Goal: Task Accomplishment & Management: Use online tool/utility

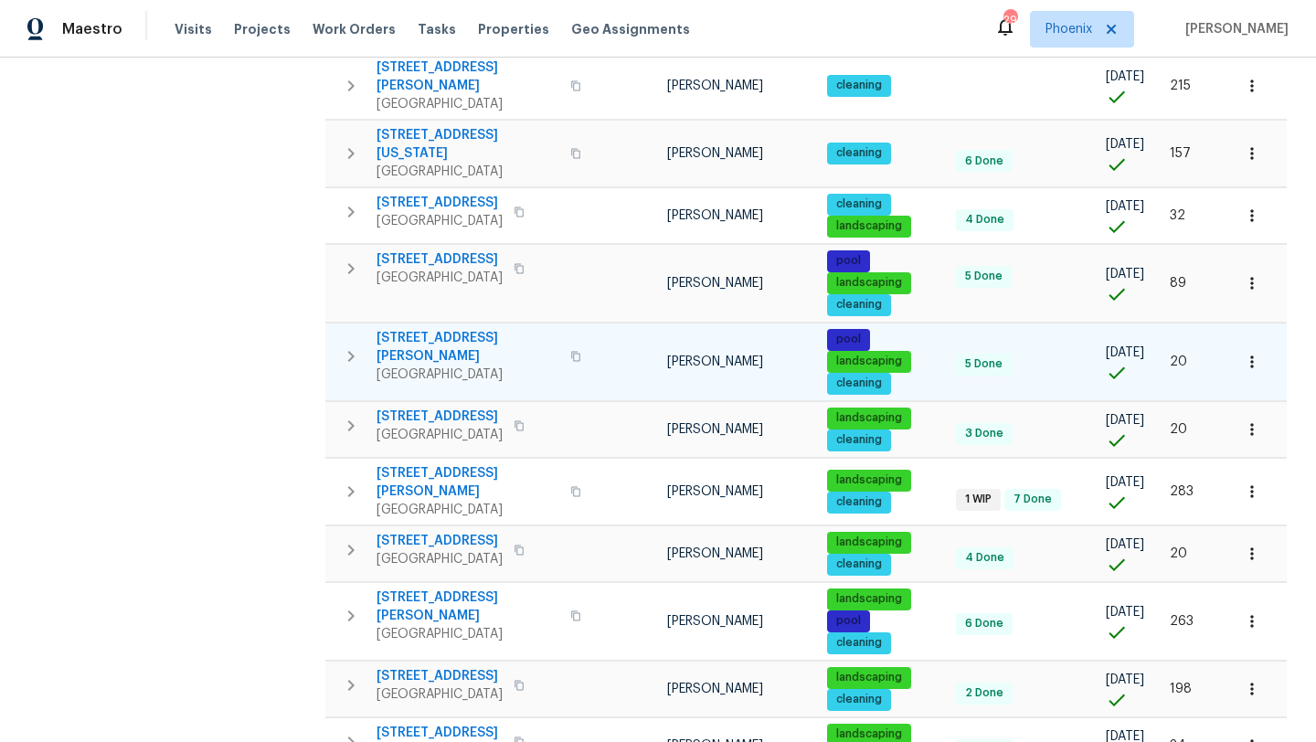
scroll to position [636, 0]
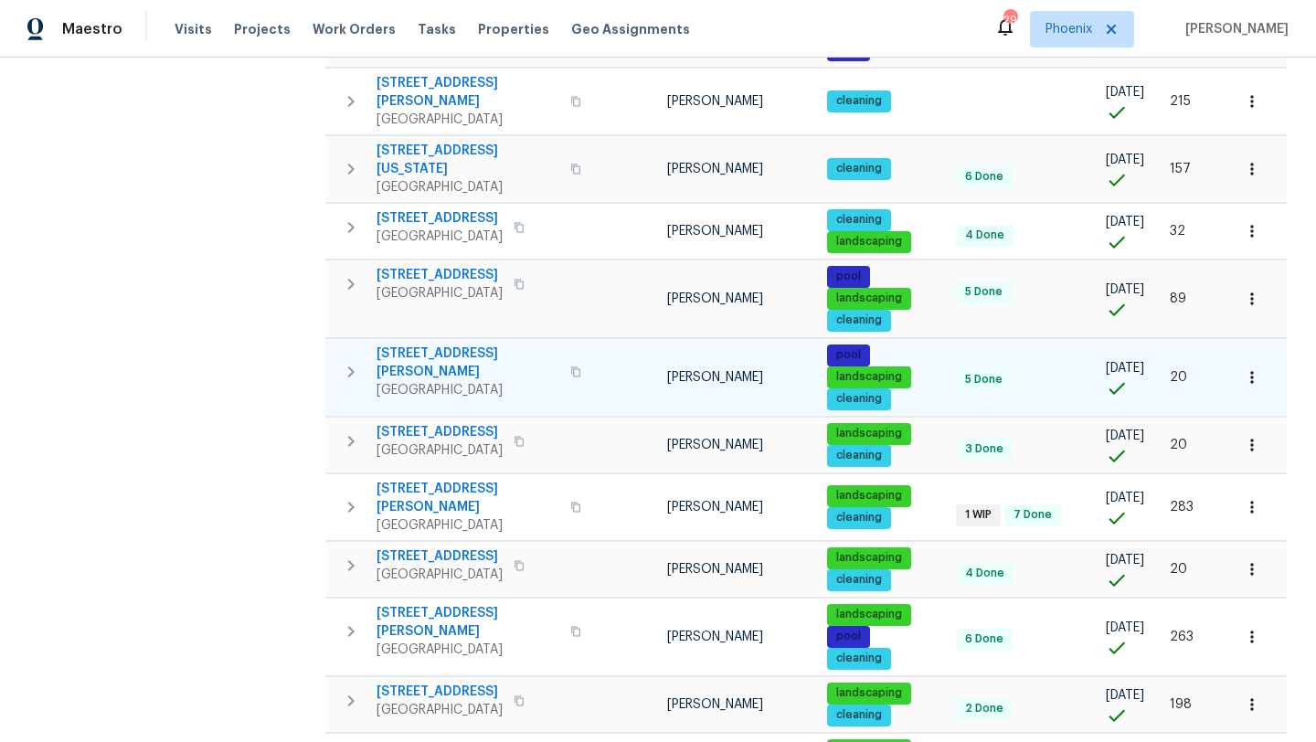
click at [570, 366] on icon "button" at bounding box center [575, 371] width 11 height 11
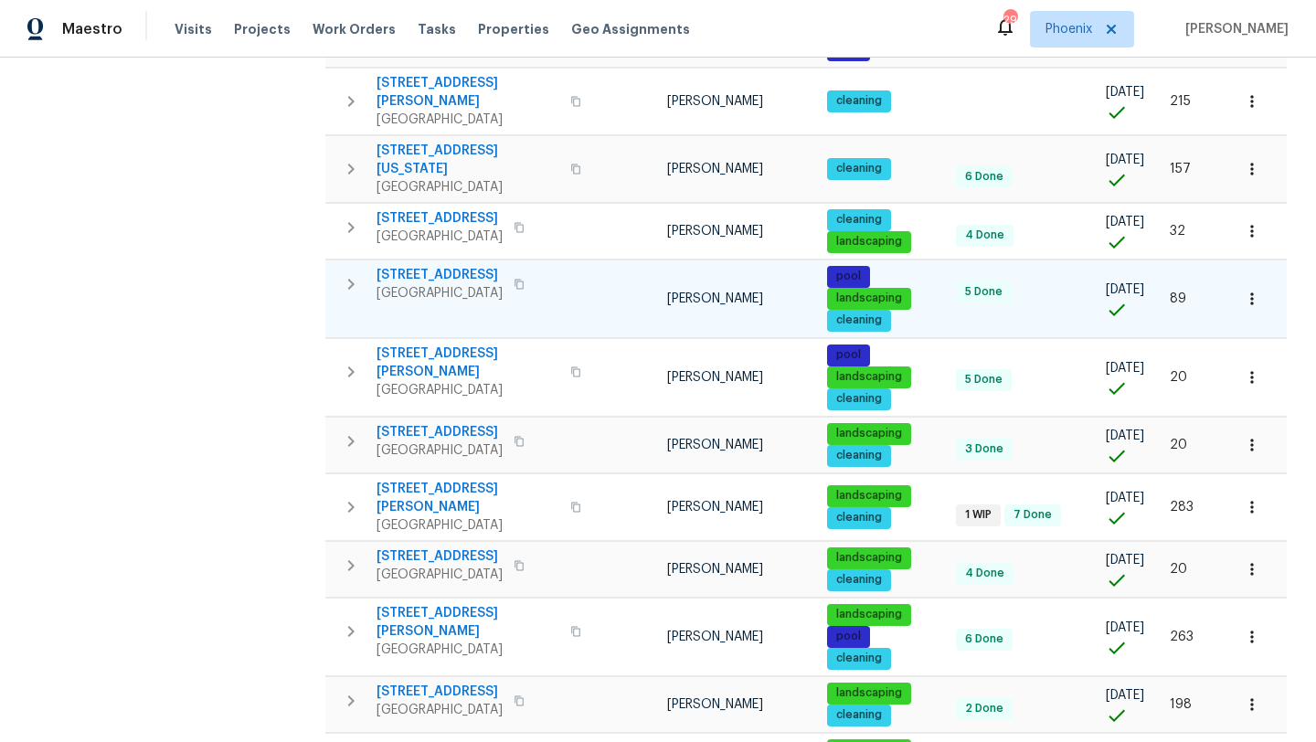
scroll to position [0, 0]
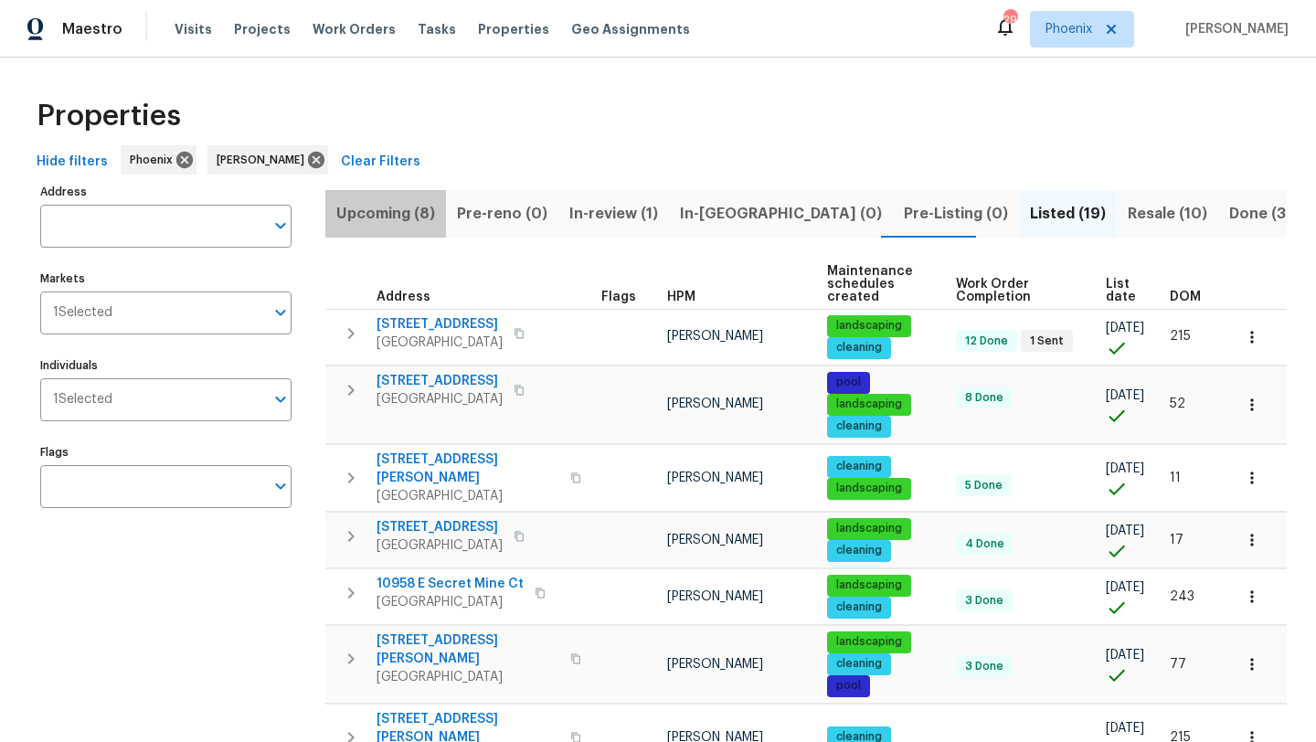
click at [380, 211] on span "Upcoming (8)" at bounding box center [385, 214] width 99 height 26
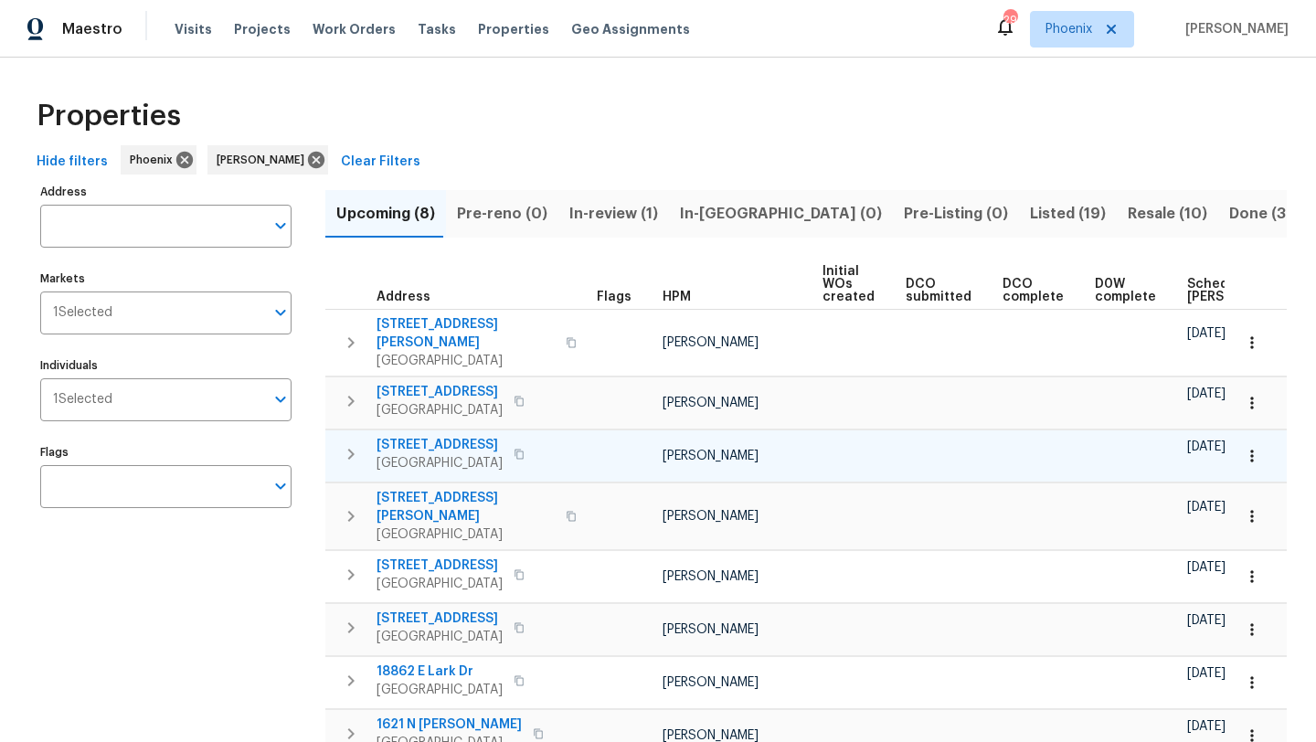
scroll to position [0, 201]
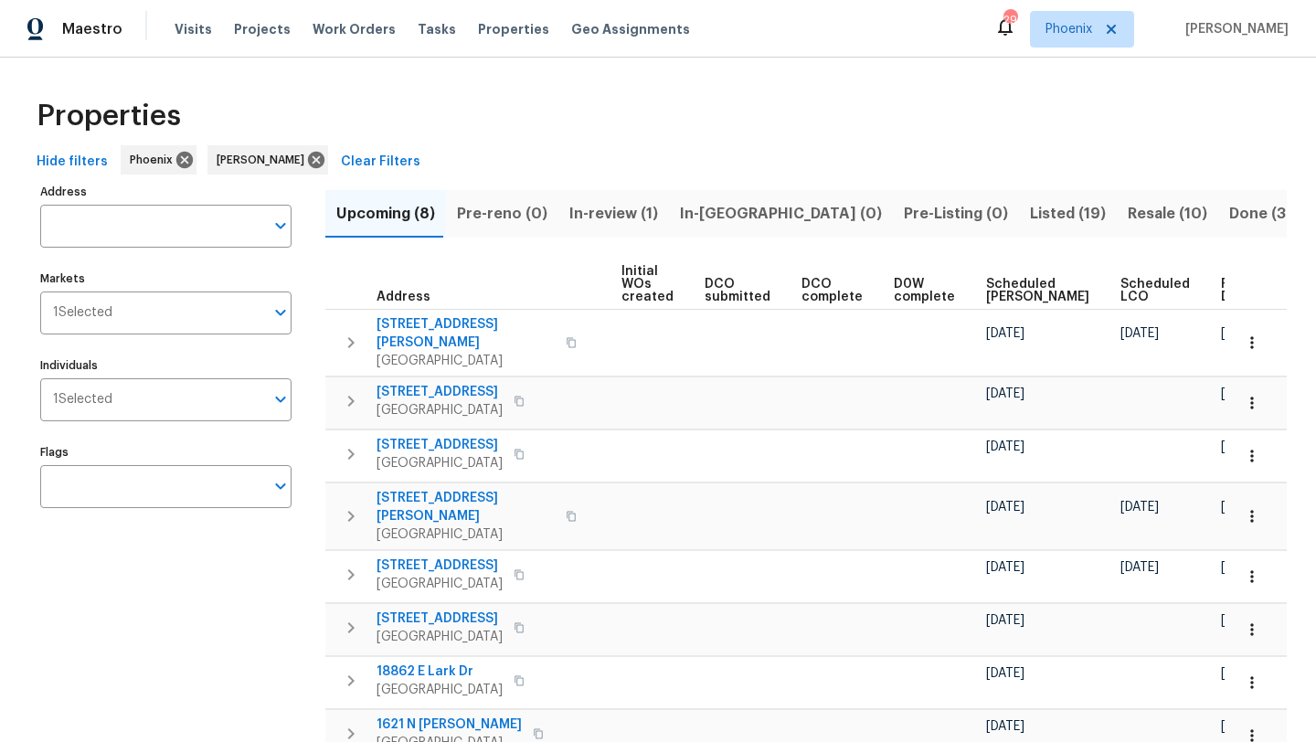
click at [1221, 300] on span "Ready Date" at bounding box center [1241, 291] width 40 height 26
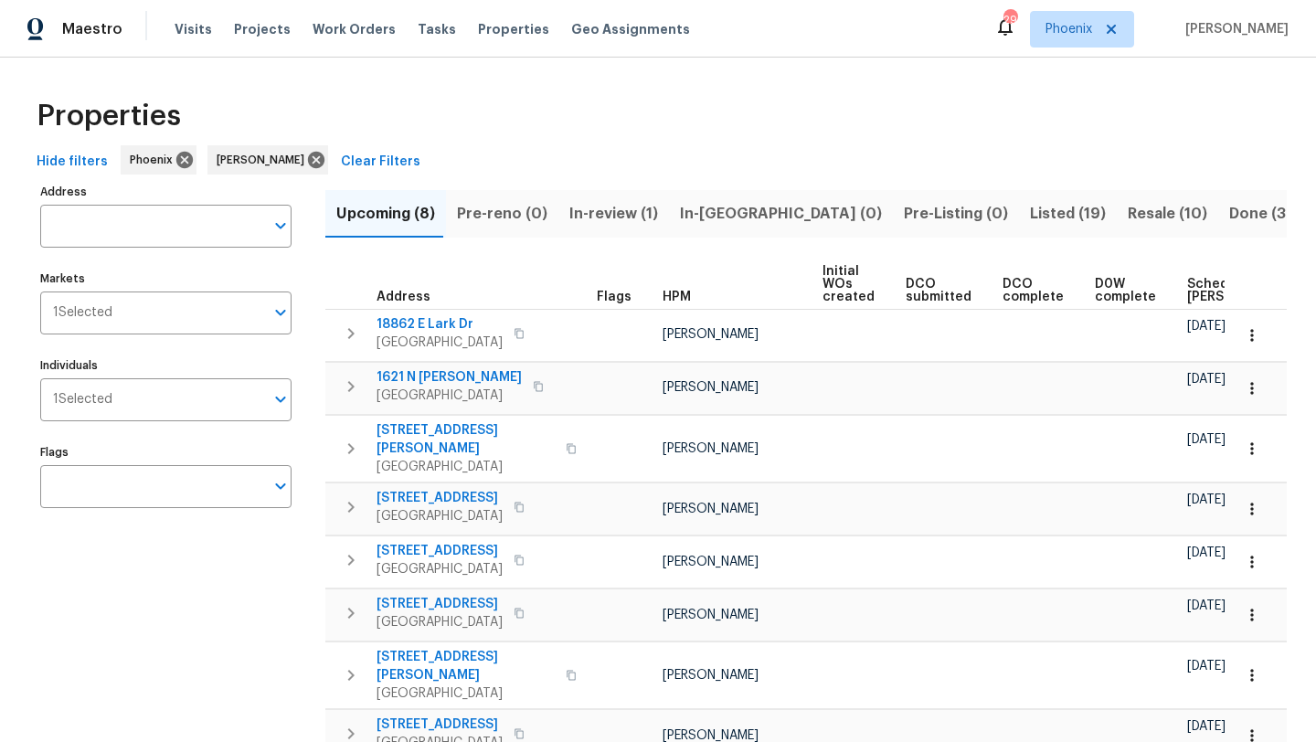
click at [1196, 289] on span "Scheduled [PERSON_NAME]" at bounding box center [1238, 291] width 103 height 26
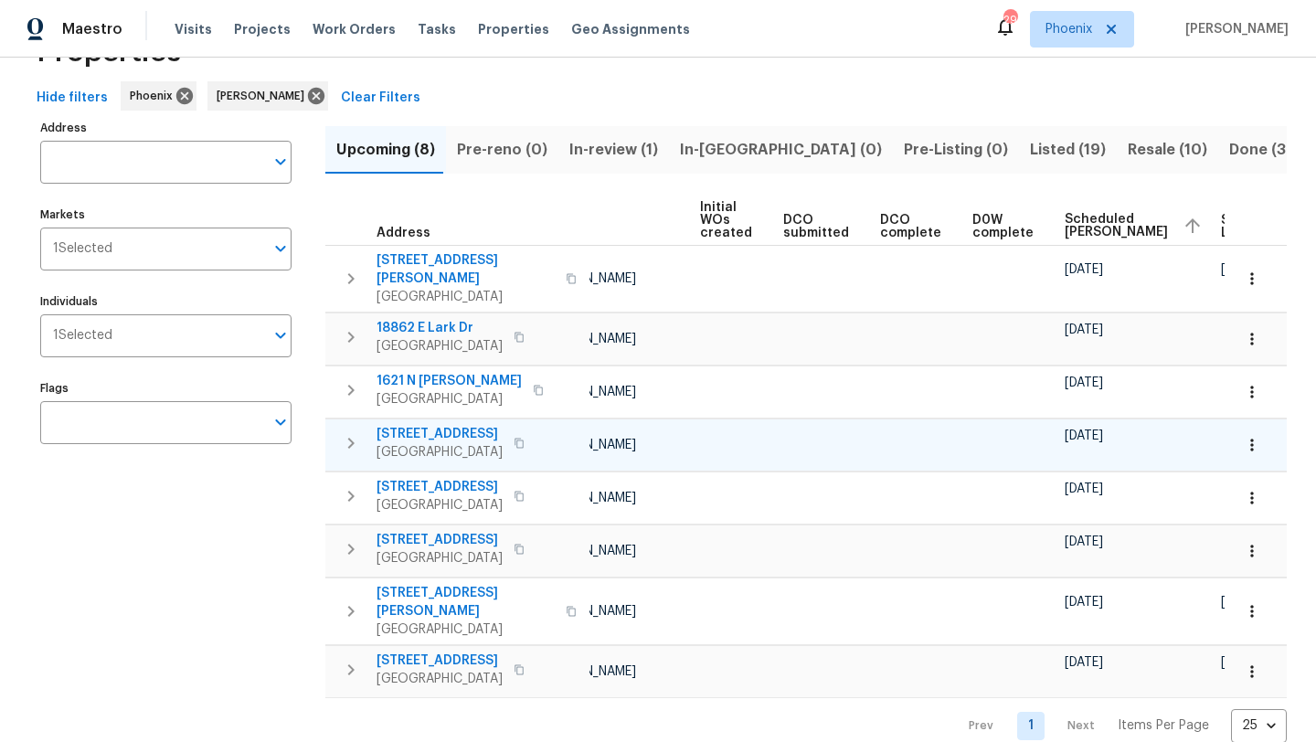
scroll to position [0, 223]
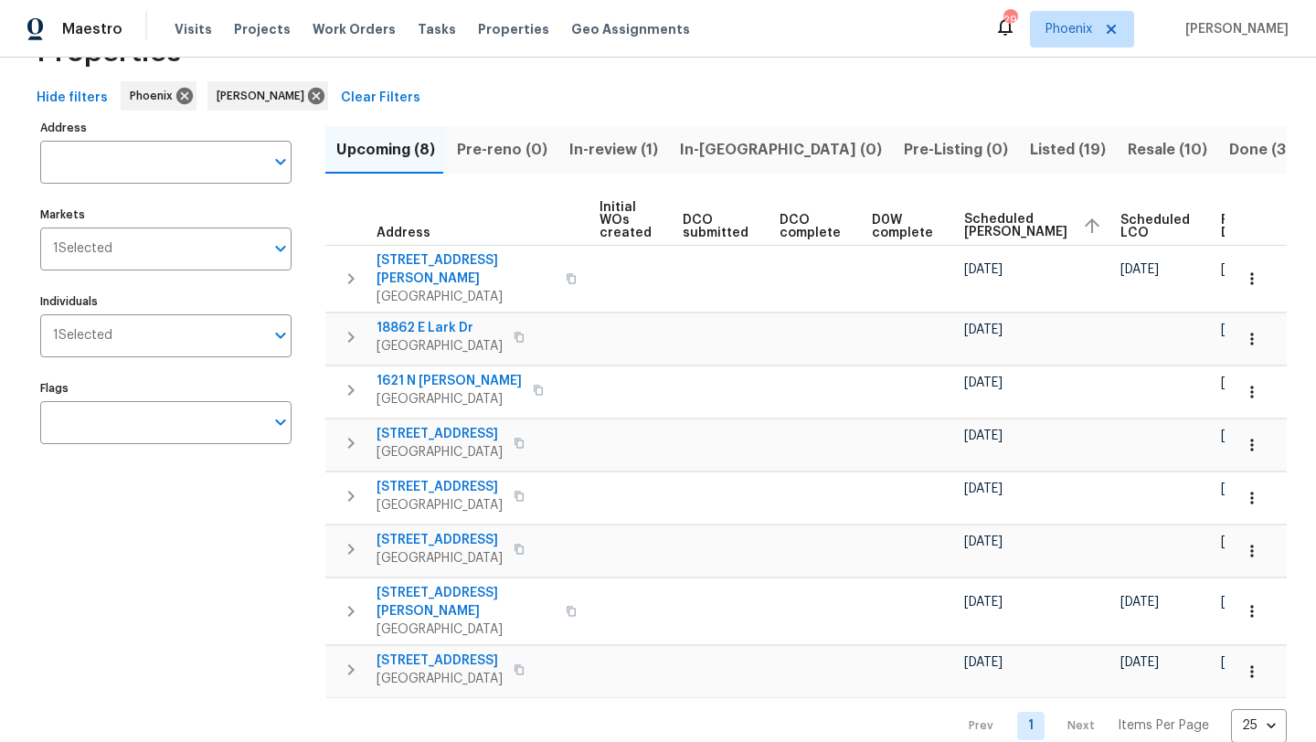
click at [1221, 220] on span "Ready Date" at bounding box center [1241, 227] width 40 height 26
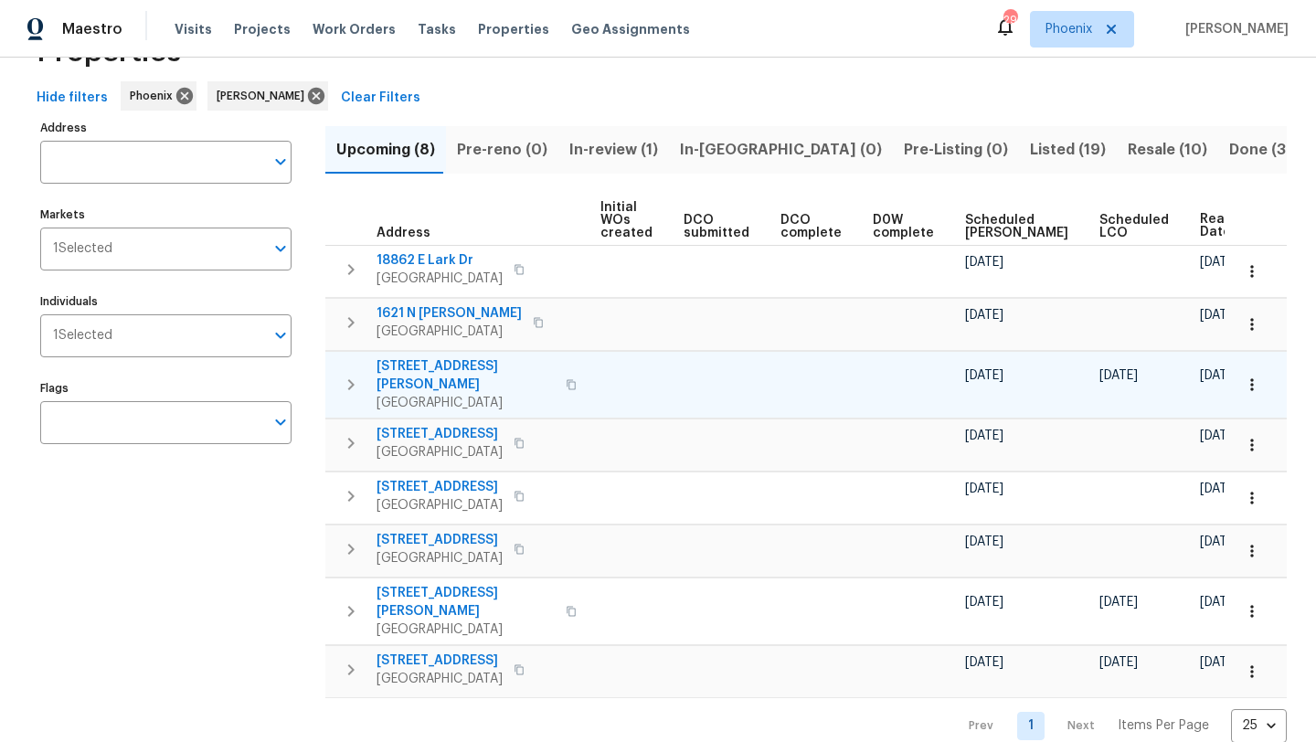
scroll to position [37, 0]
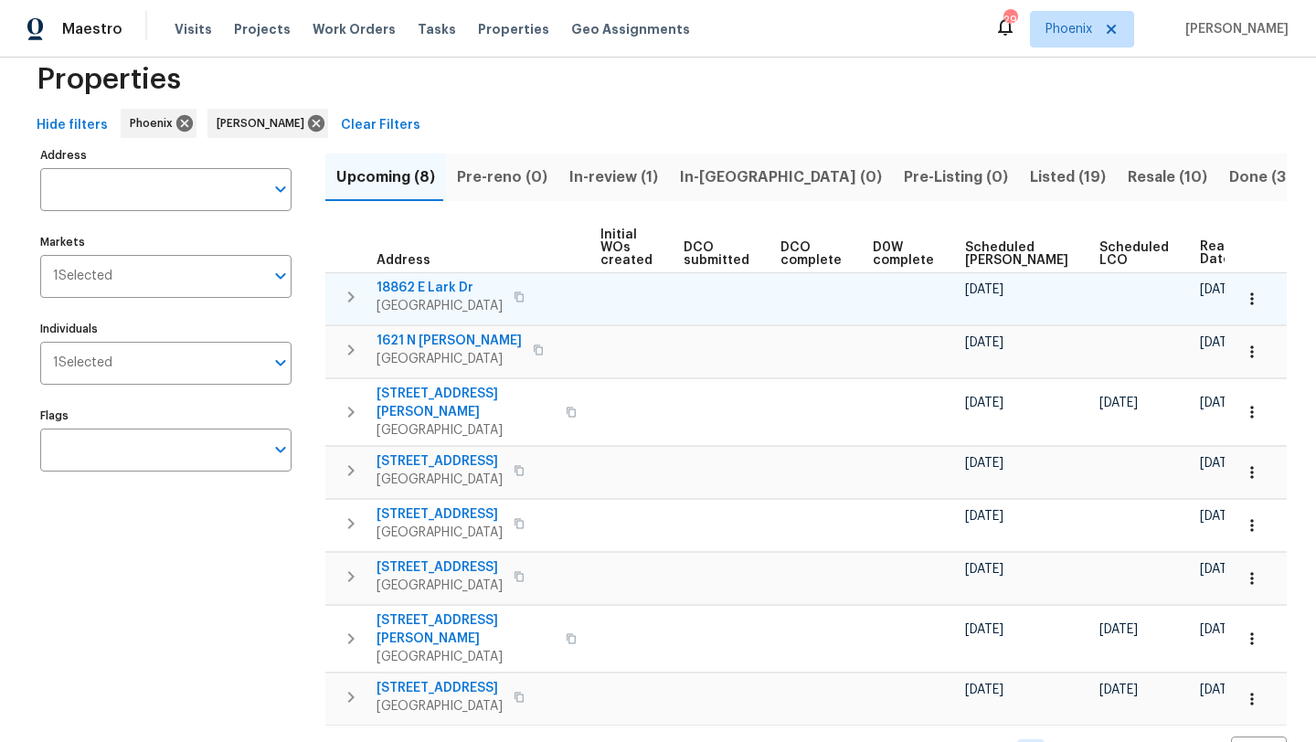
click at [429, 285] on span "18862 E Lark Dr" at bounding box center [439, 288] width 126 height 18
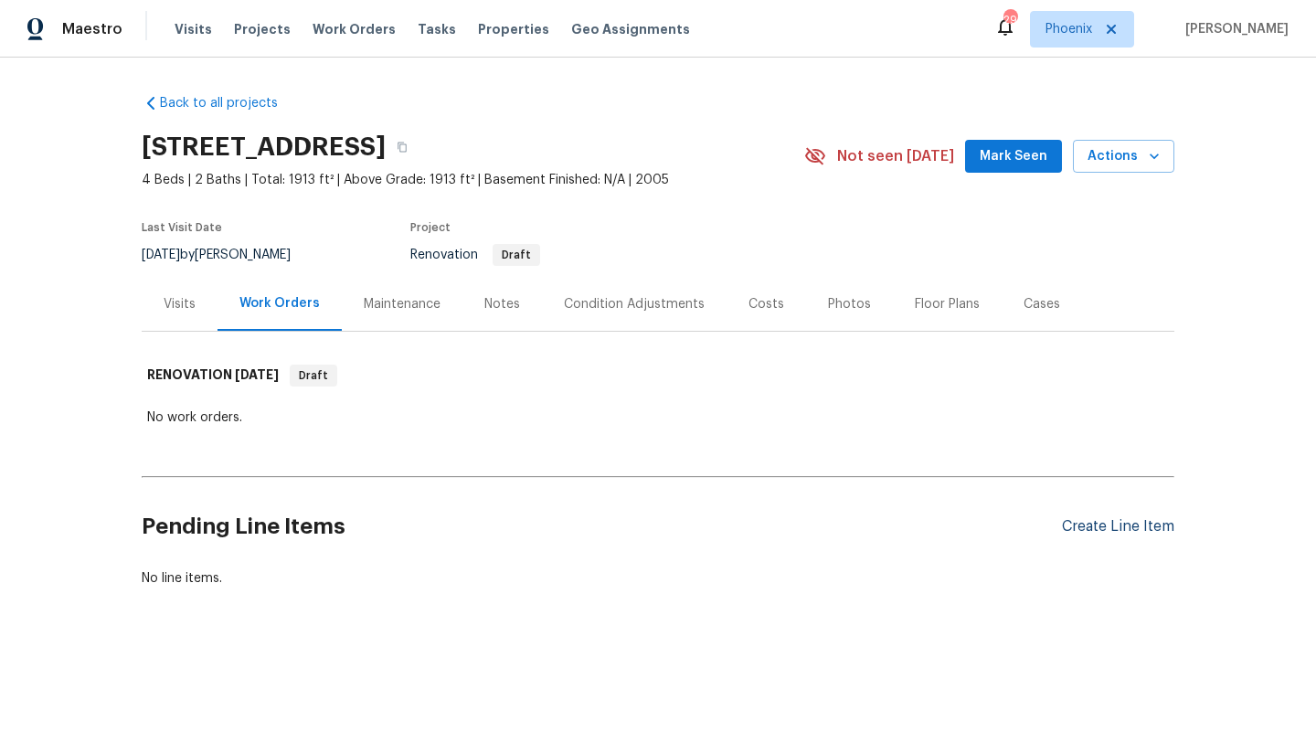
click at [1082, 524] on div "Create Line Item" at bounding box center [1118, 526] width 112 height 17
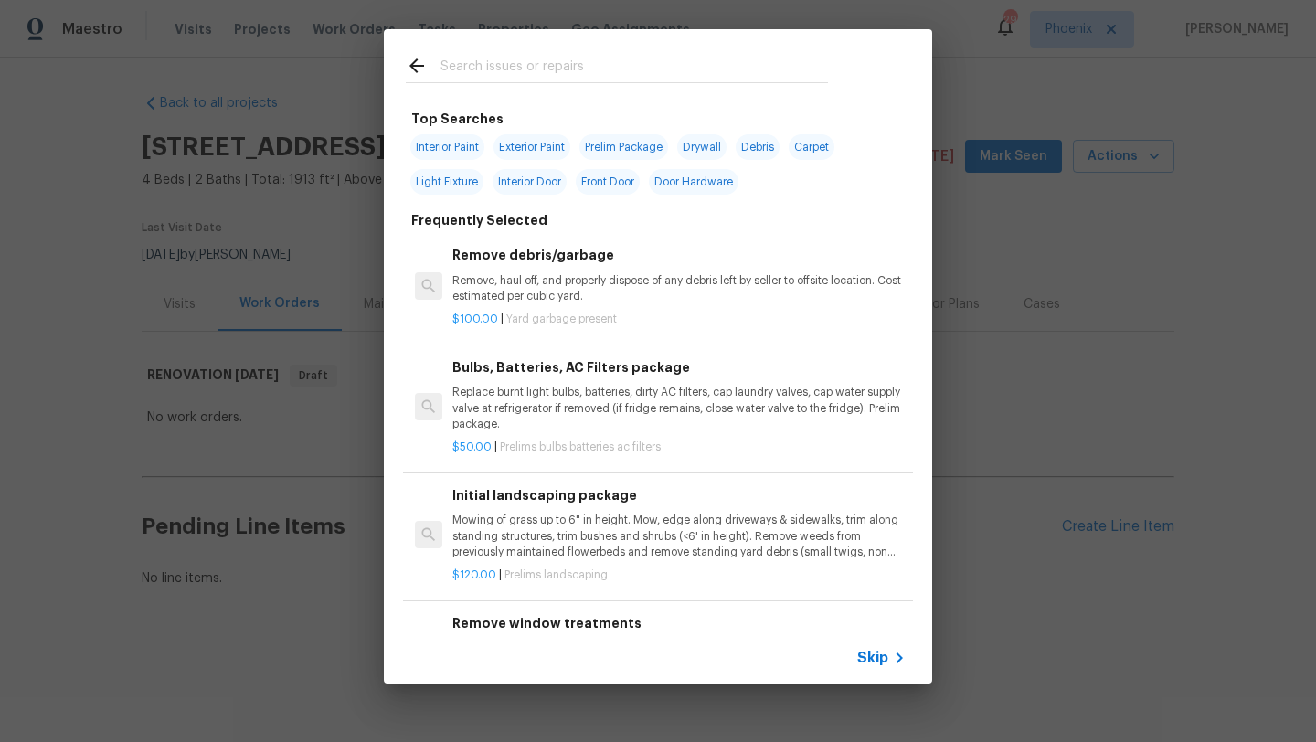
click at [471, 73] on input "text" at bounding box center [633, 68] width 387 height 27
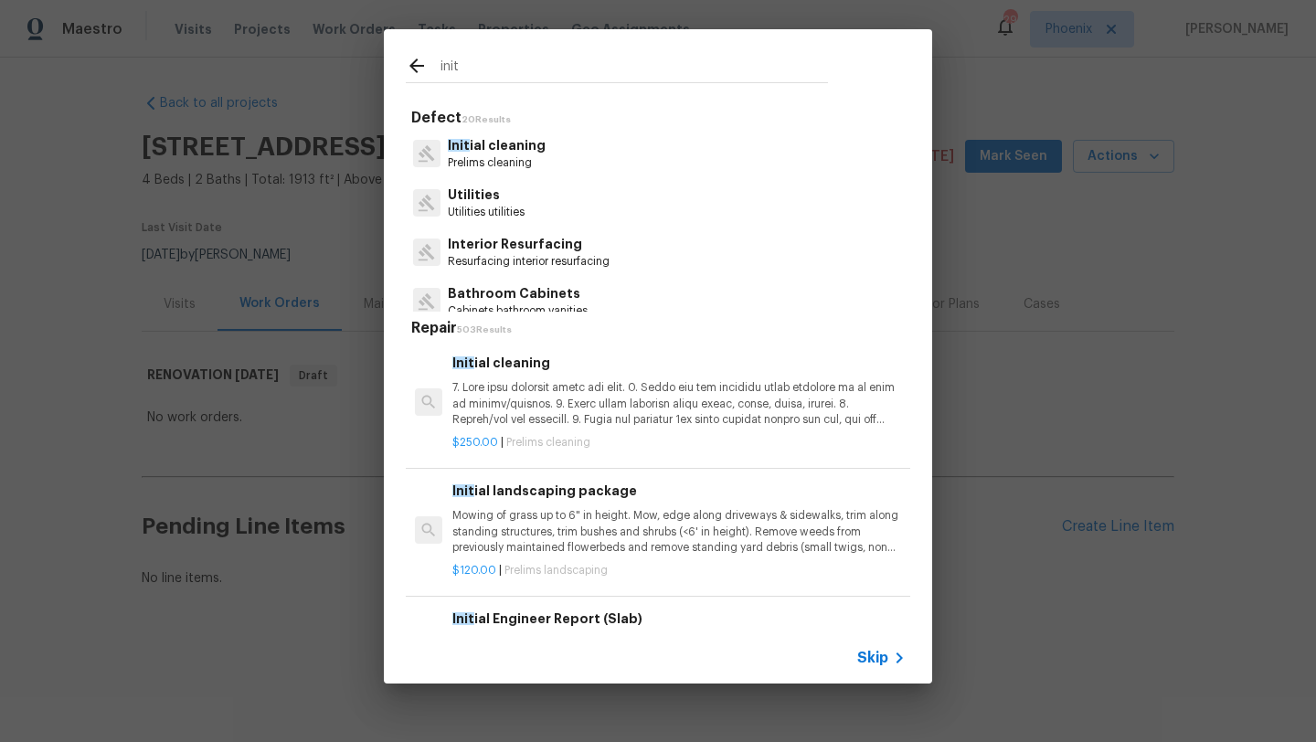
type input "init"
click at [488, 158] on p "Prelims cleaning" at bounding box center [497, 163] width 98 height 16
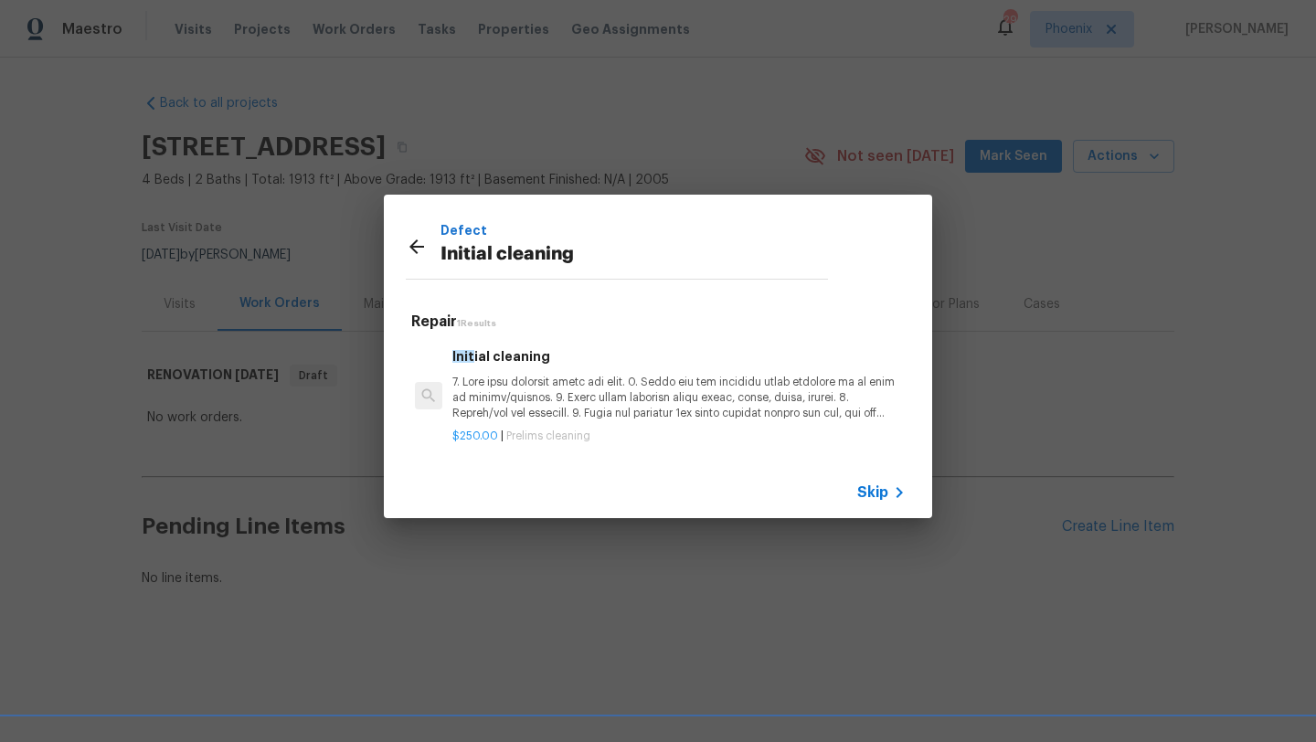
click at [550, 405] on p at bounding box center [678, 398] width 453 height 47
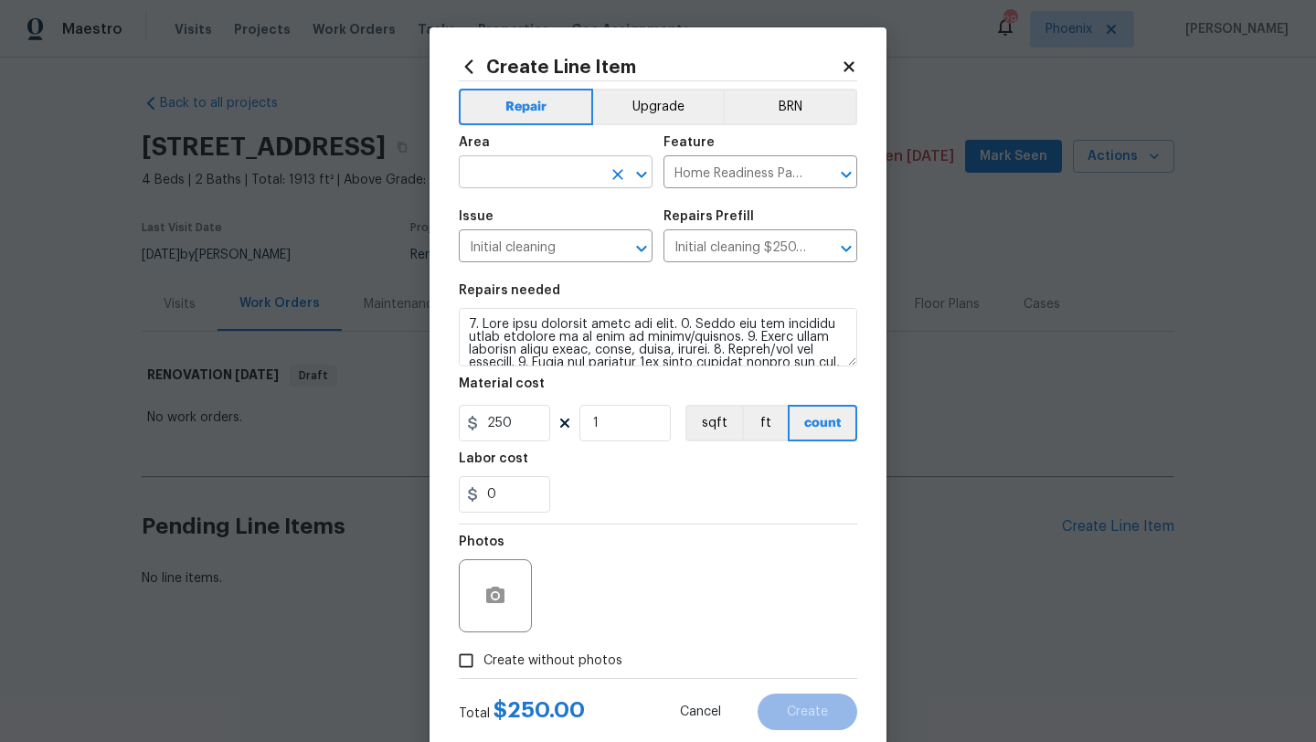
click at [506, 182] on input "text" at bounding box center [530, 174] width 143 height 28
type input "inter"
click at [520, 174] on input "text" at bounding box center [530, 174] width 143 height 28
click at [522, 249] on li "Interior Overall" at bounding box center [556, 245] width 194 height 30
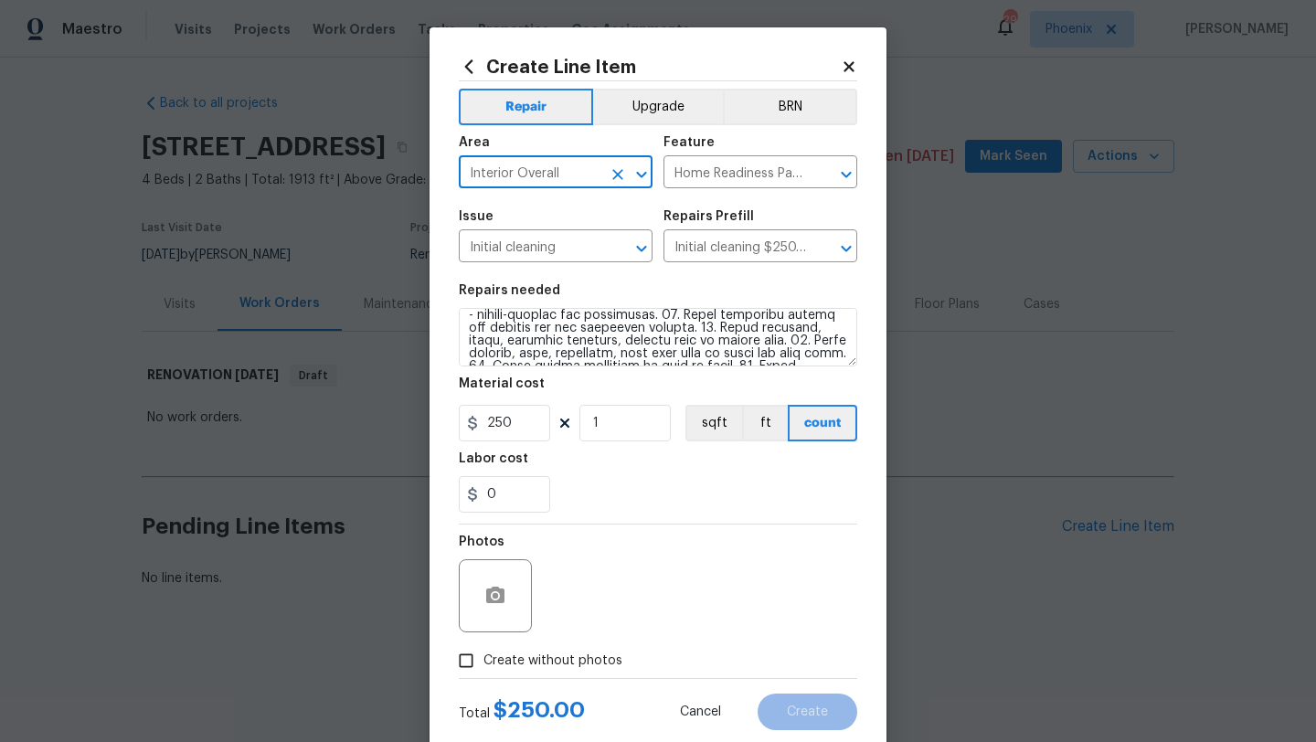
scroll to position [46, 0]
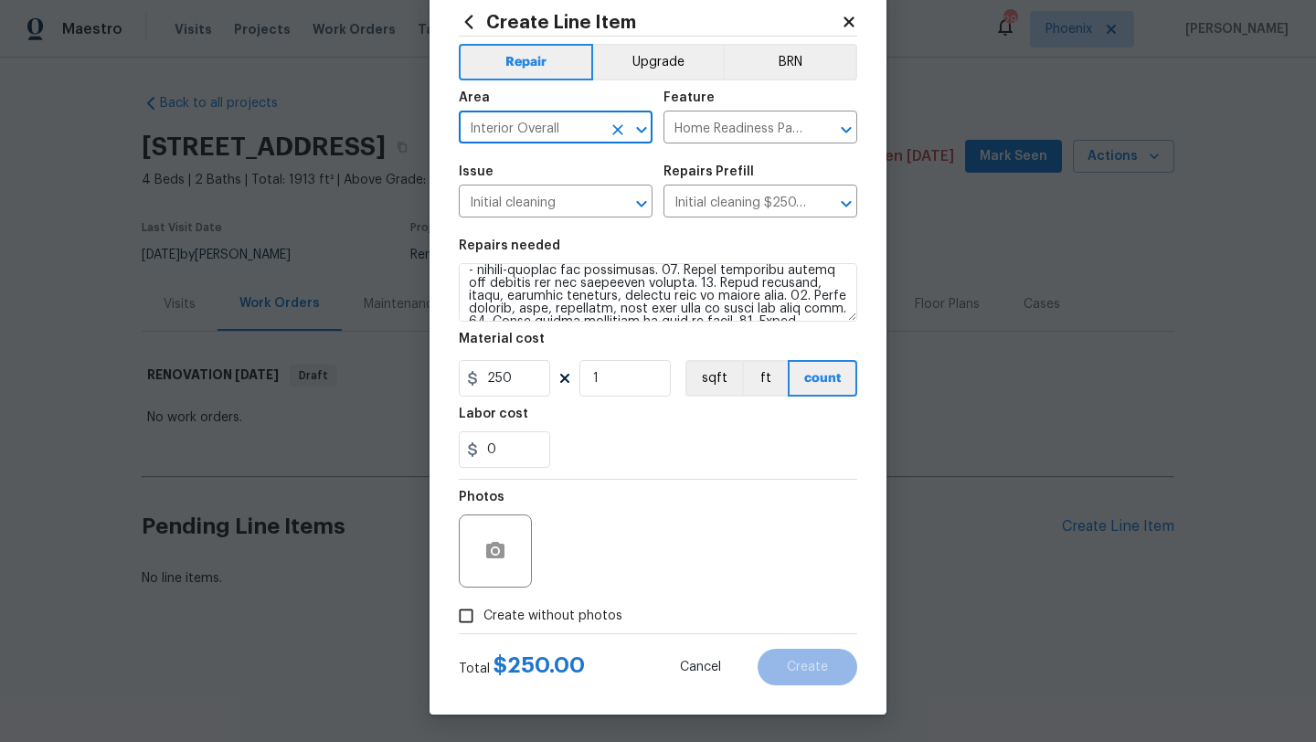
type input "Interior Overall"
click at [471, 616] on input "Create without photos" at bounding box center [466, 615] width 35 height 35
checkbox input "true"
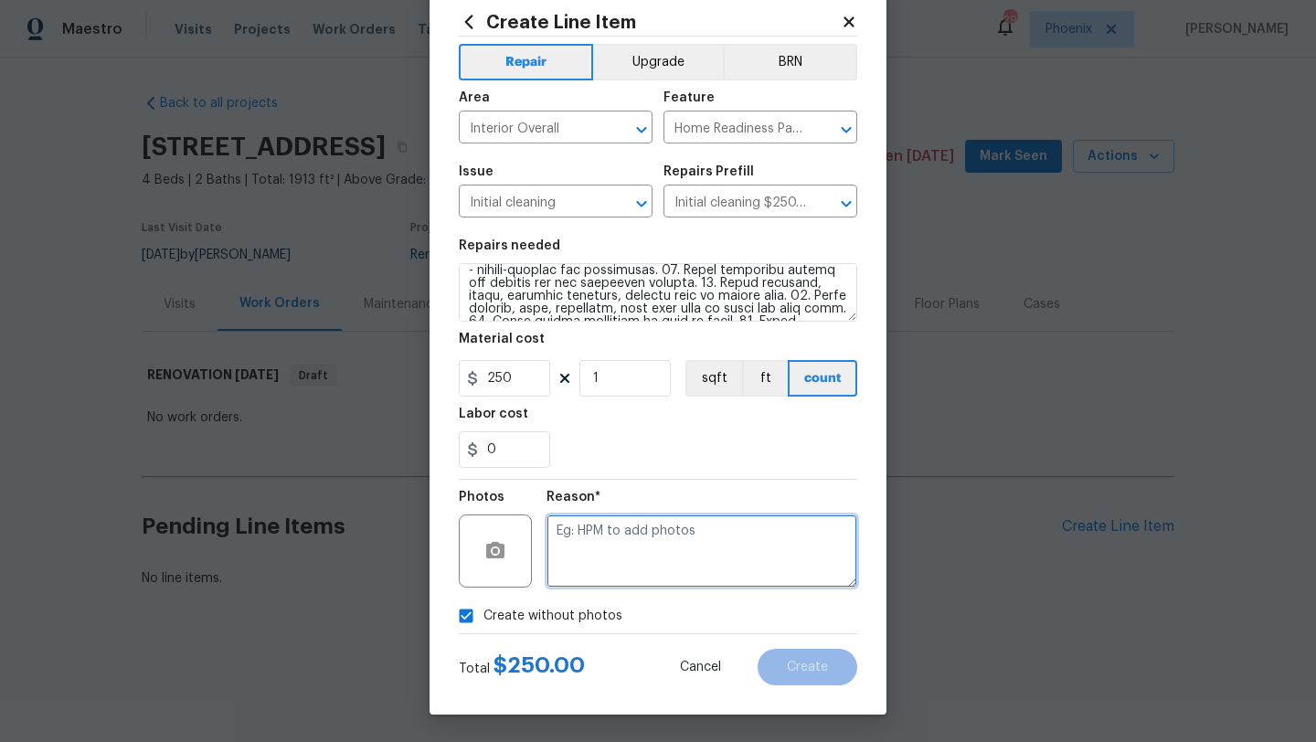
click at [624, 538] on textarea at bounding box center [701, 550] width 311 height 73
type textarea "initial"
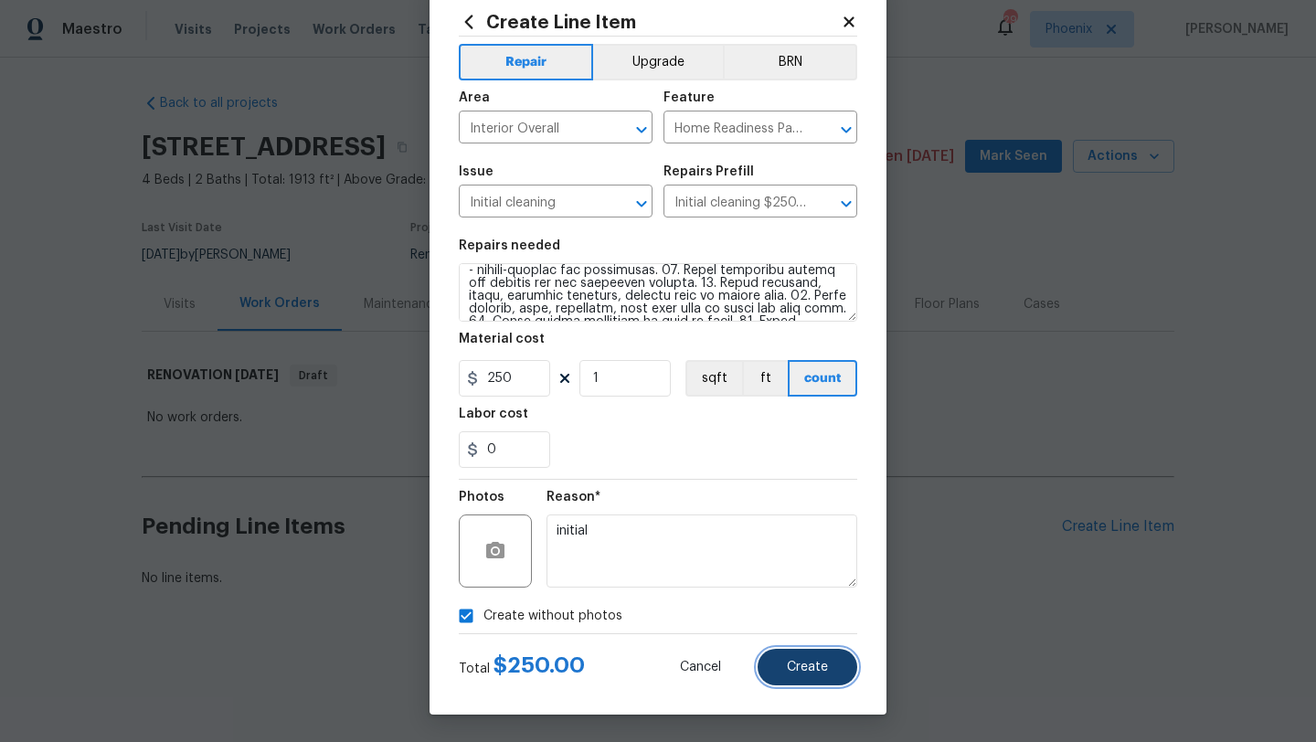
click at [819, 671] on span "Create" at bounding box center [807, 668] width 41 height 14
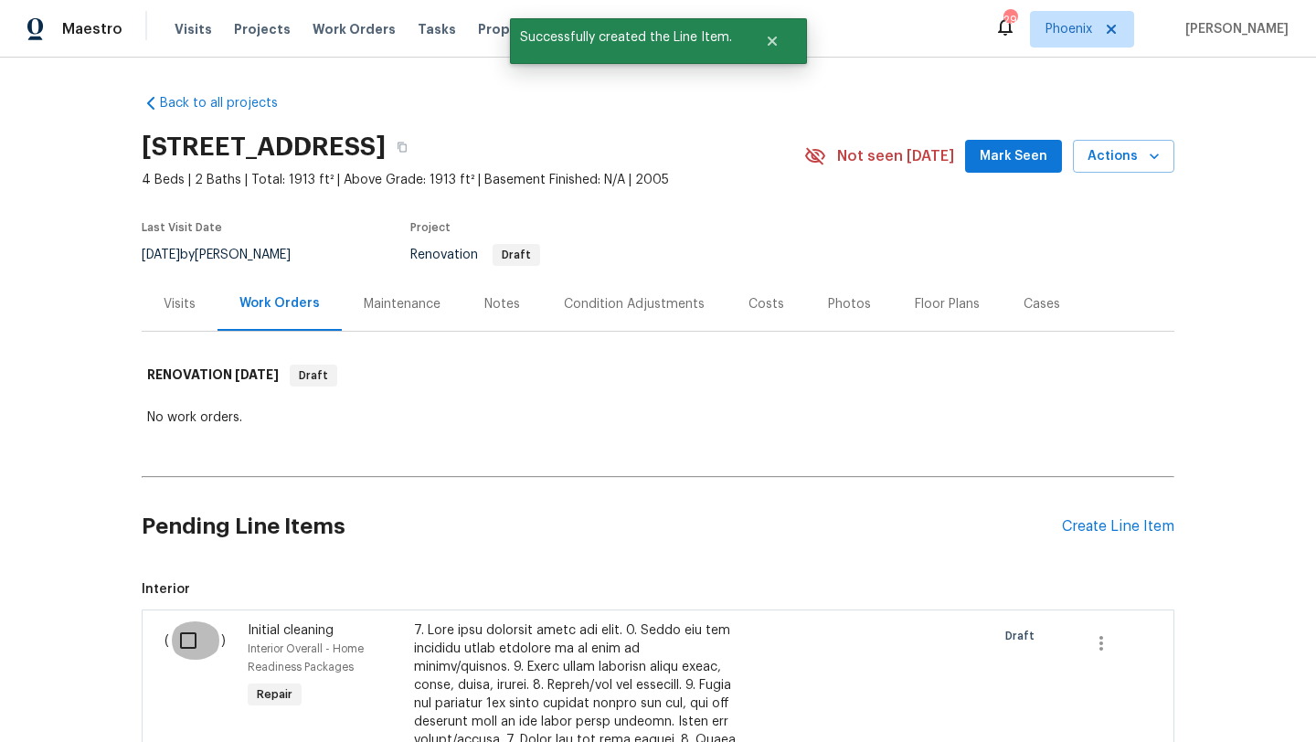
click at [187, 644] on input "checkbox" at bounding box center [195, 640] width 52 height 38
checkbox input "true"
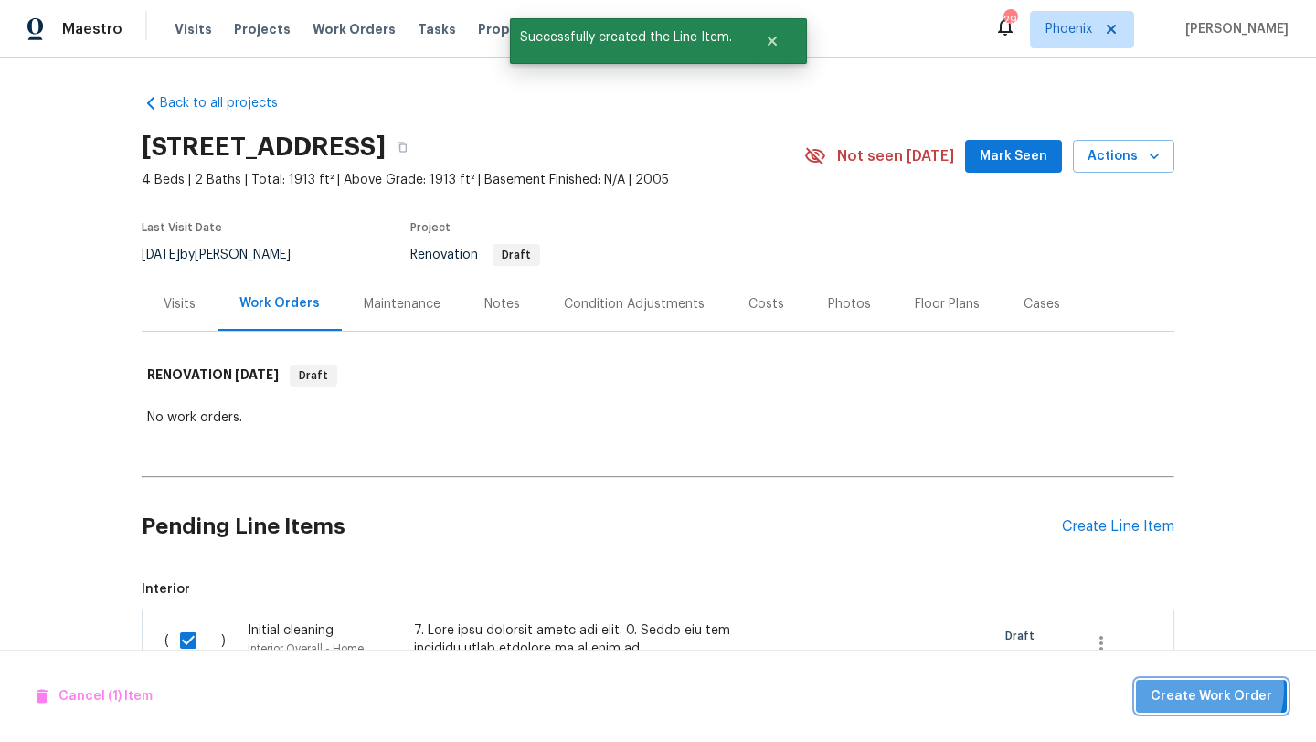
click at [1190, 688] on span "Create Work Order" at bounding box center [1211, 696] width 122 height 23
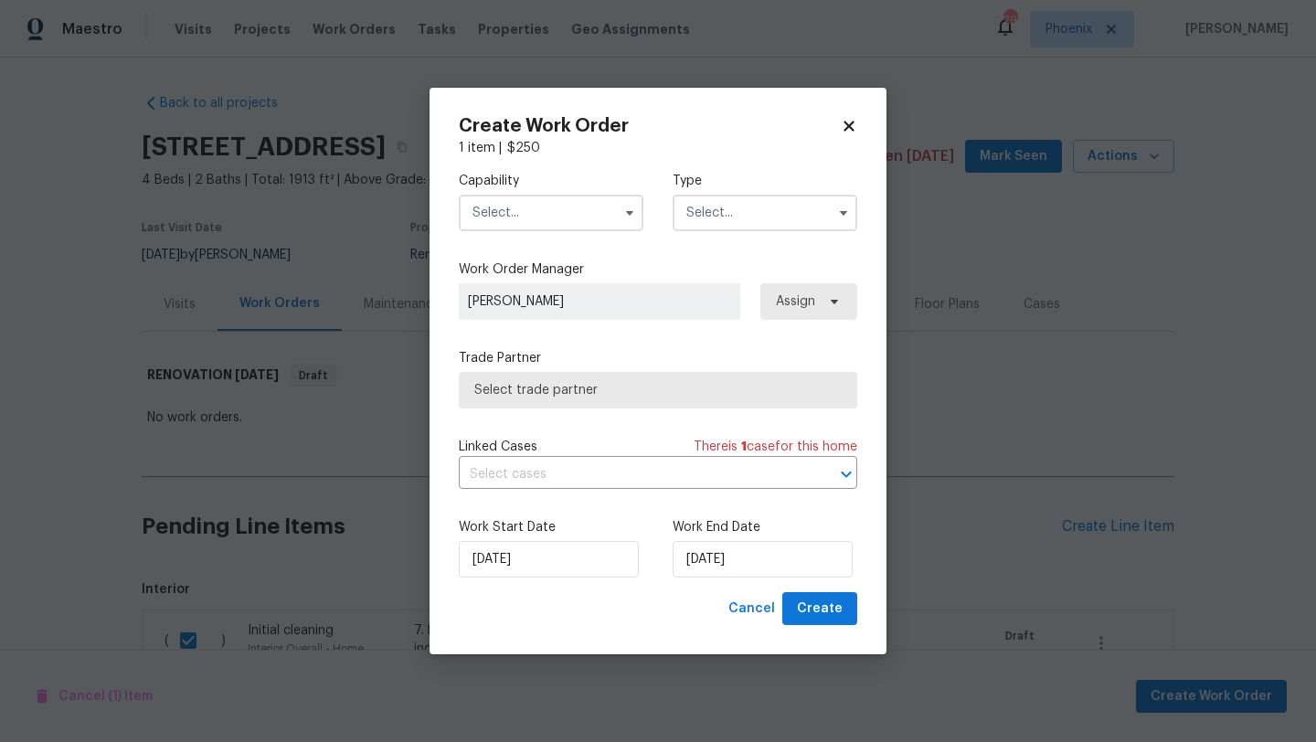
click at [494, 226] on input "text" at bounding box center [551, 213] width 185 height 37
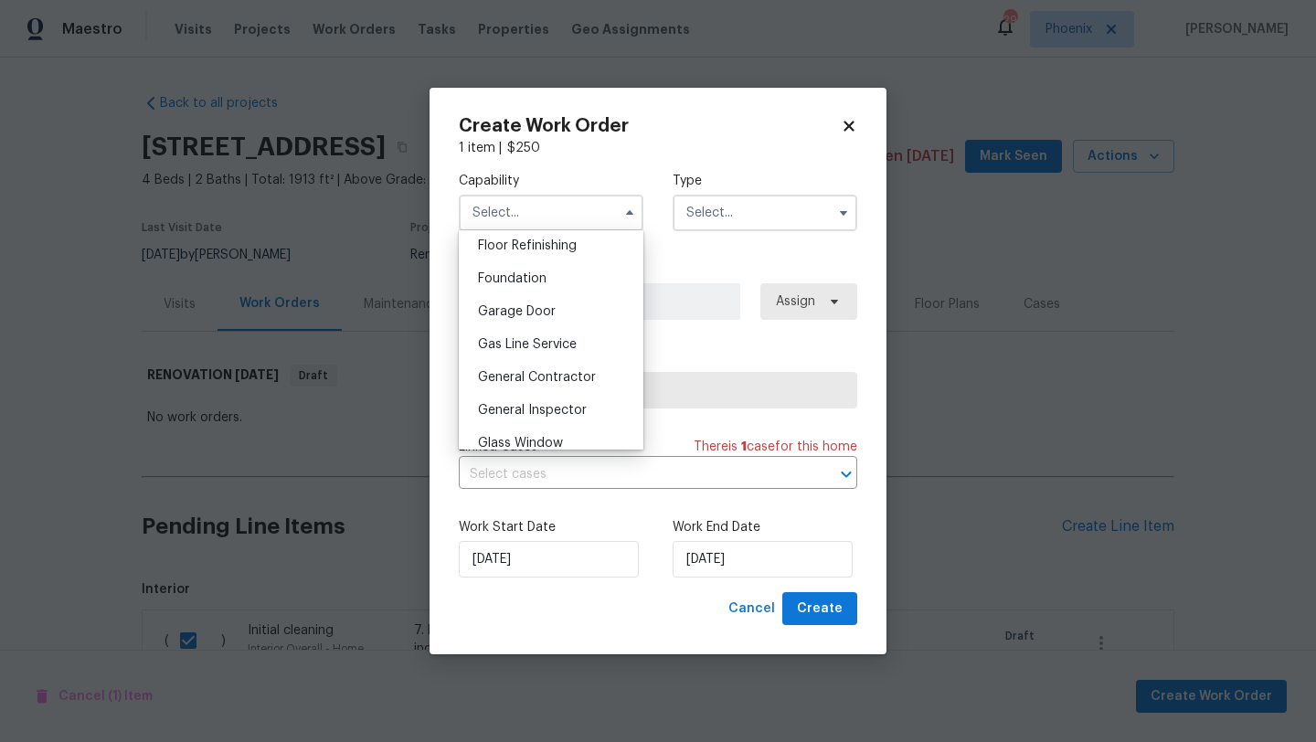
scroll to position [789, 0]
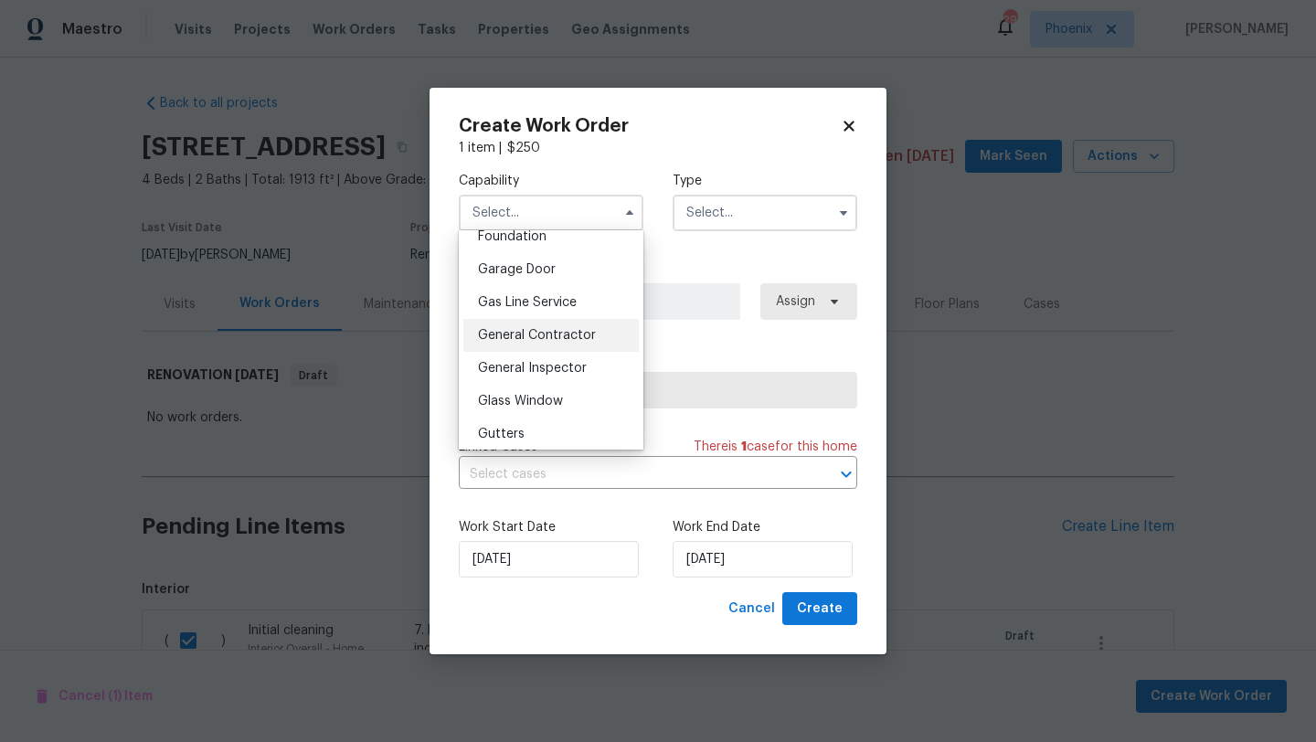
click at [540, 333] on span "General Contractor" at bounding box center [537, 335] width 118 height 13
type input "General Contractor"
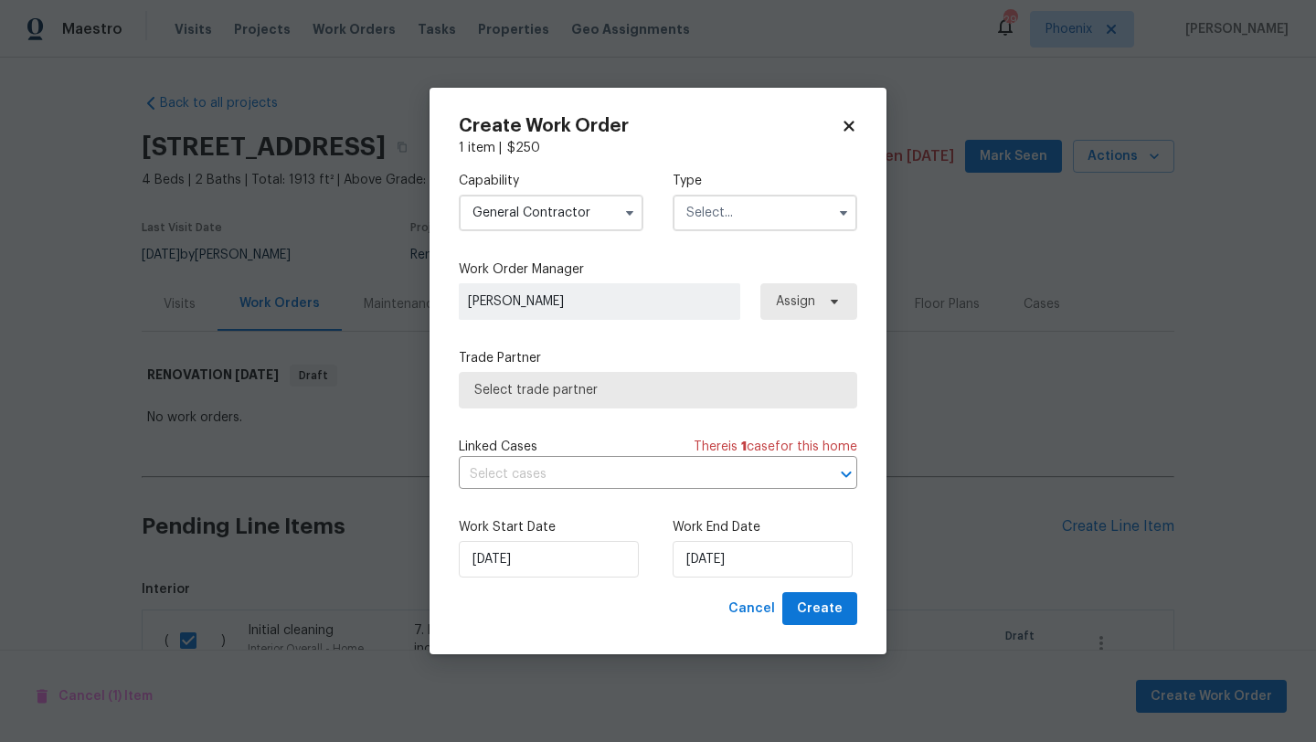
click at [728, 208] on input "text" at bounding box center [764, 213] width 185 height 37
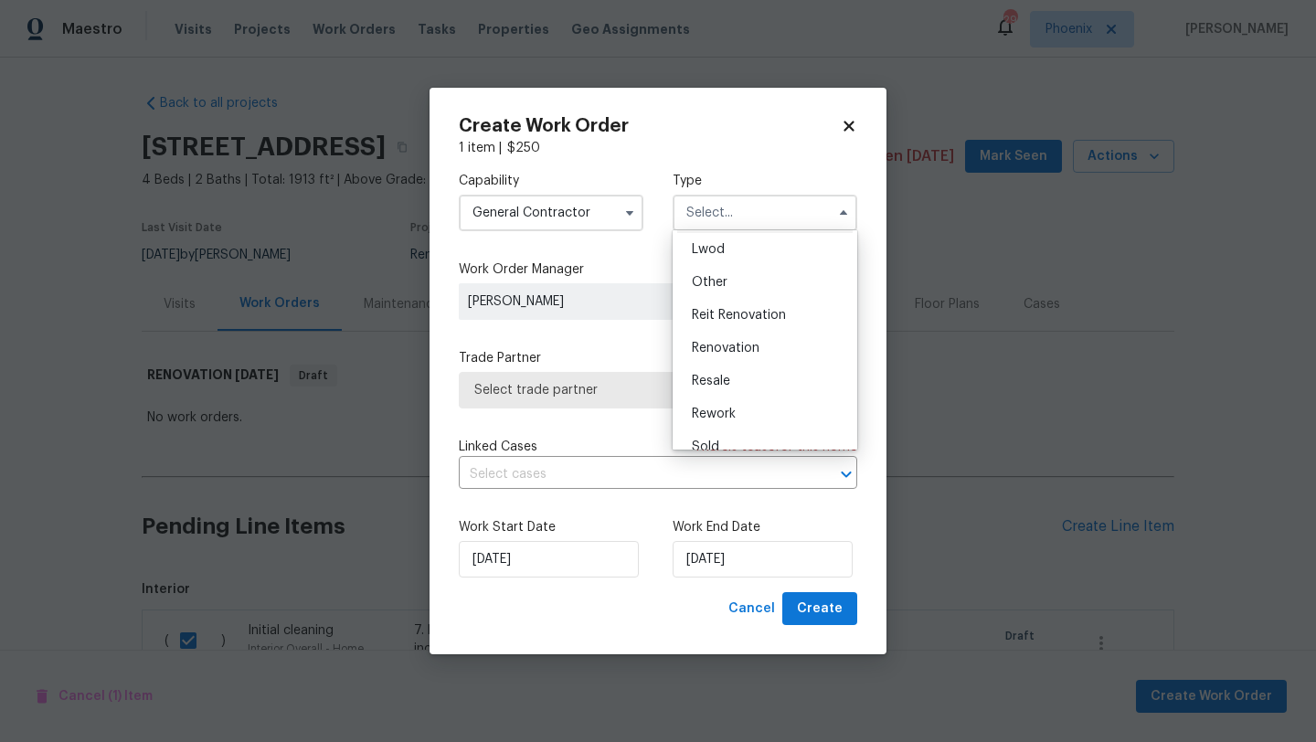
scroll to position [217, 0]
click at [726, 319] on div "Renovation" at bounding box center [764, 329] width 175 height 33
type input "Renovation"
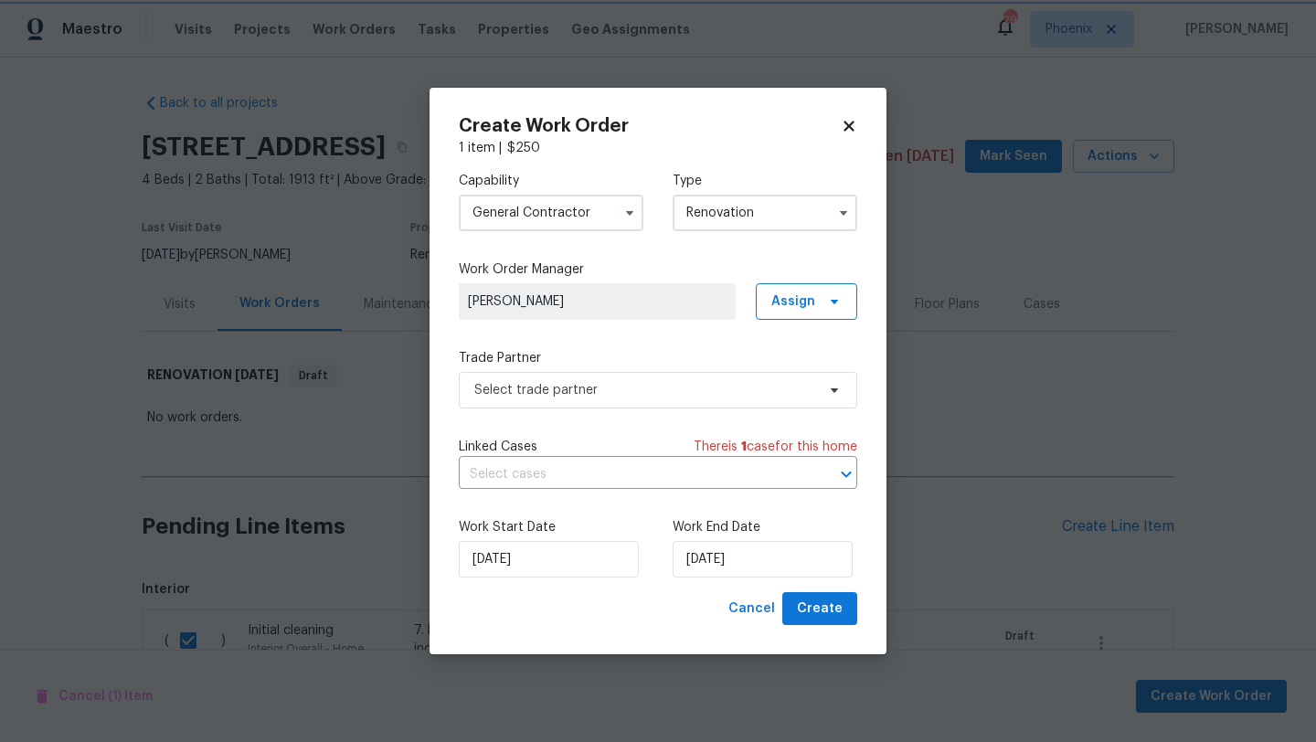
scroll to position [0, 0]
click at [560, 387] on span "Select trade partner" at bounding box center [644, 390] width 341 height 18
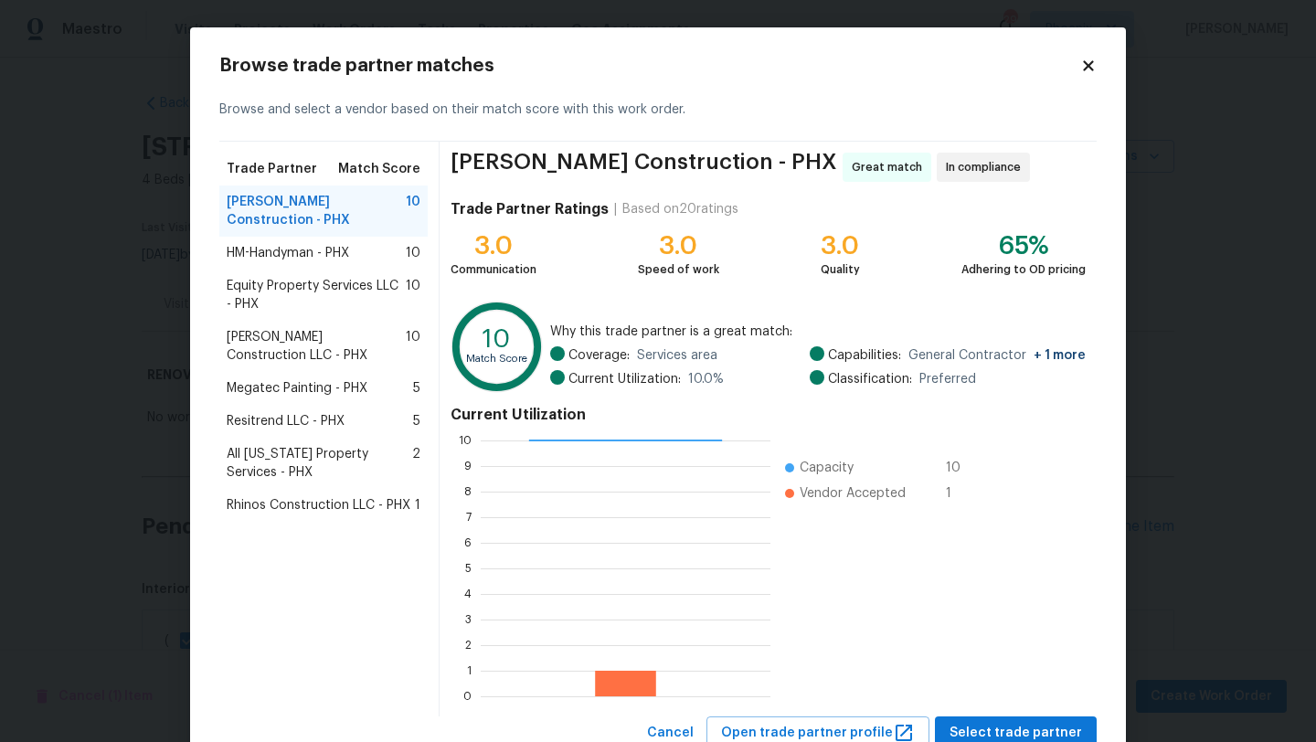
scroll to position [64, 0]
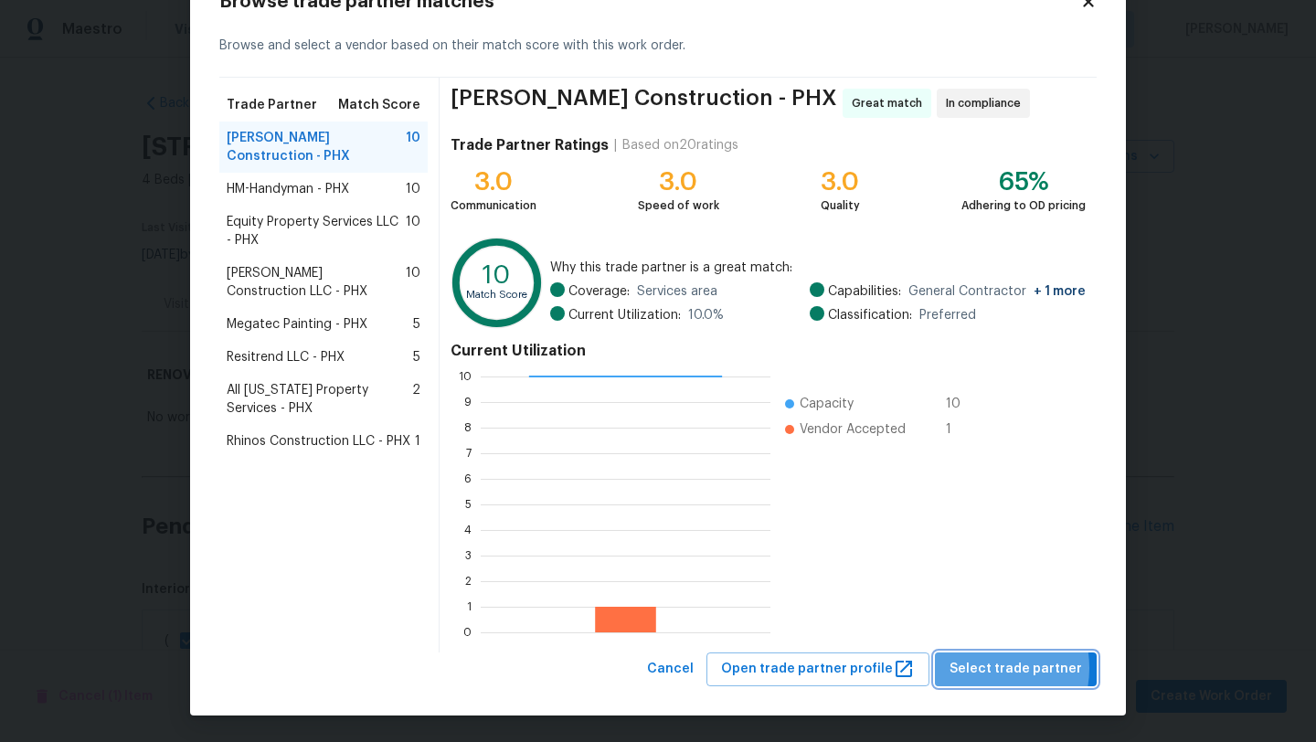
click at [986, 668] on span "Select trade partner" at bounding box center [1015, 669] width 132 height 23
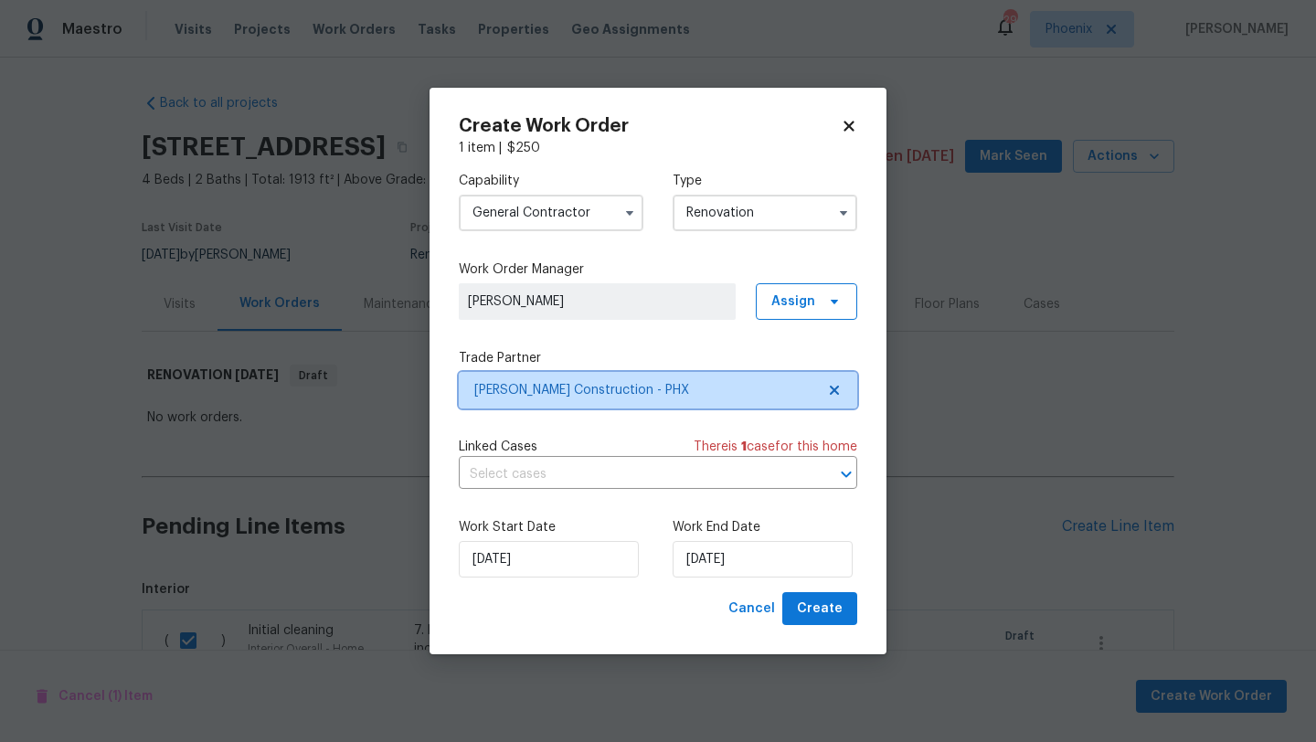
scroll to position [0, 0]
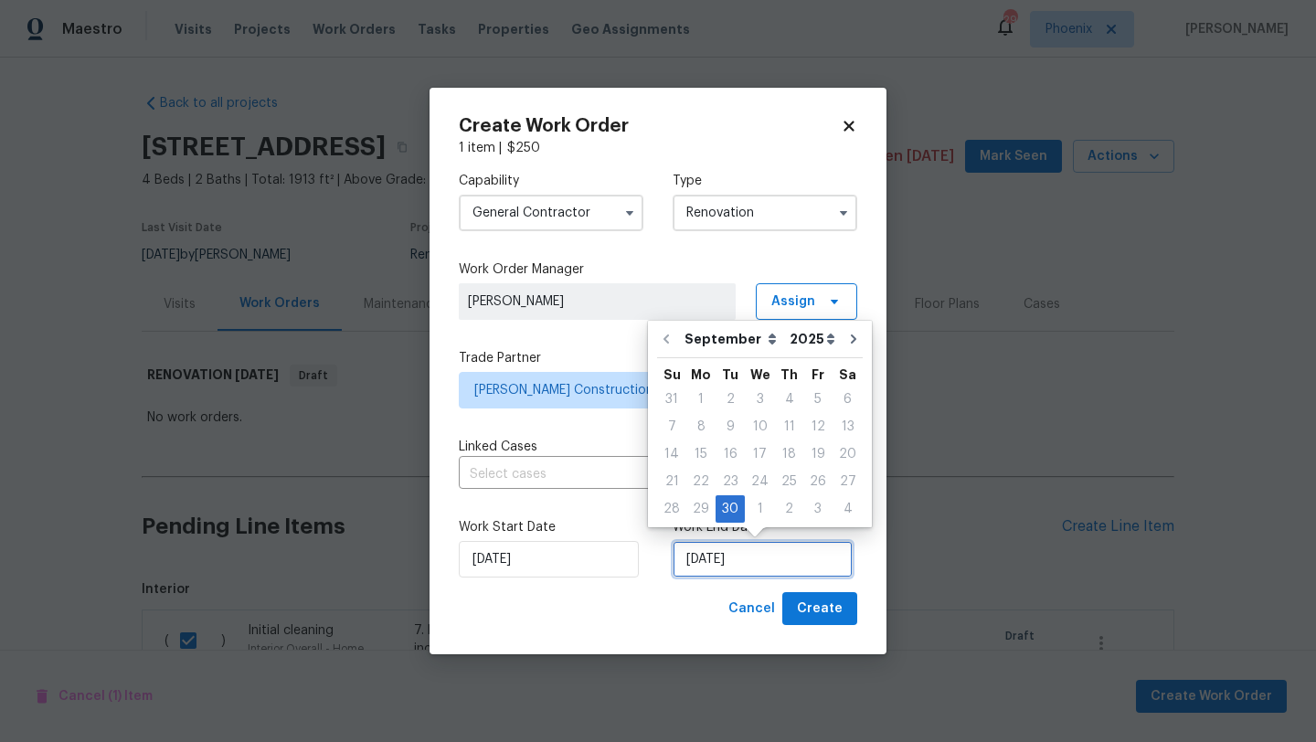
click at [734, 555] on input "9/30/2025" at bounding box center [762, 559] width 180 height 37
click at [846, 341] on icon "Go to next month" at bounding box center [853, 339] width 15 height 15
type input "10/30/2025"
select select "9"
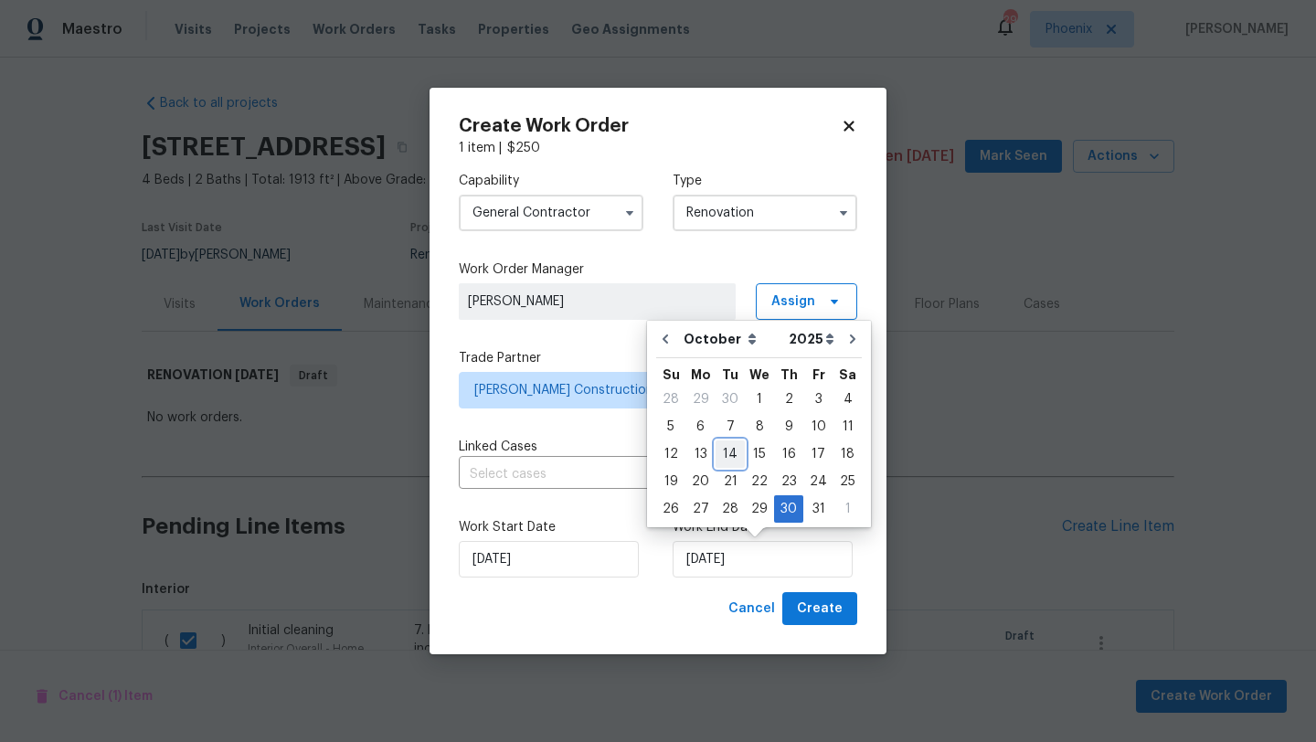
click at [721, 450] on div "14" at bounding box center [729, 454] width 29 height 26
type input "10/14/2025"
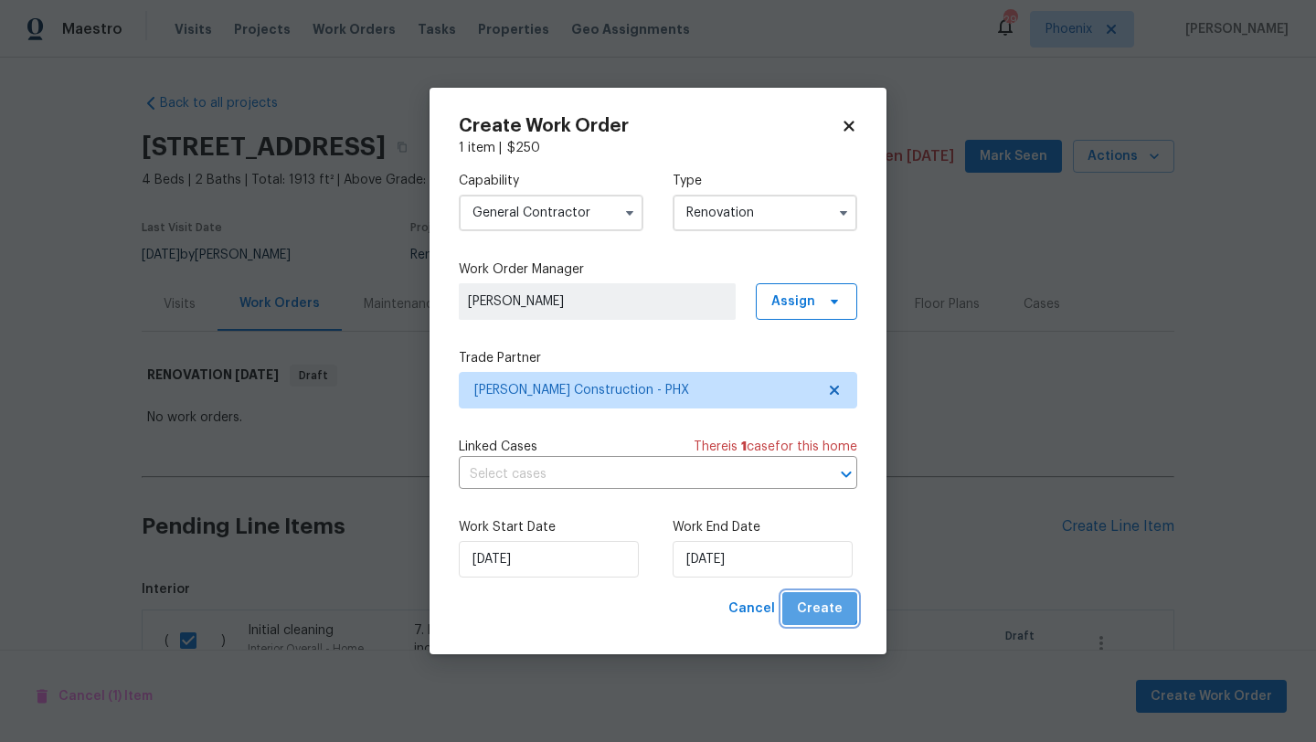
click at [821, 602] on span "Create" at bounding box center [820, 609] width 46 height 23
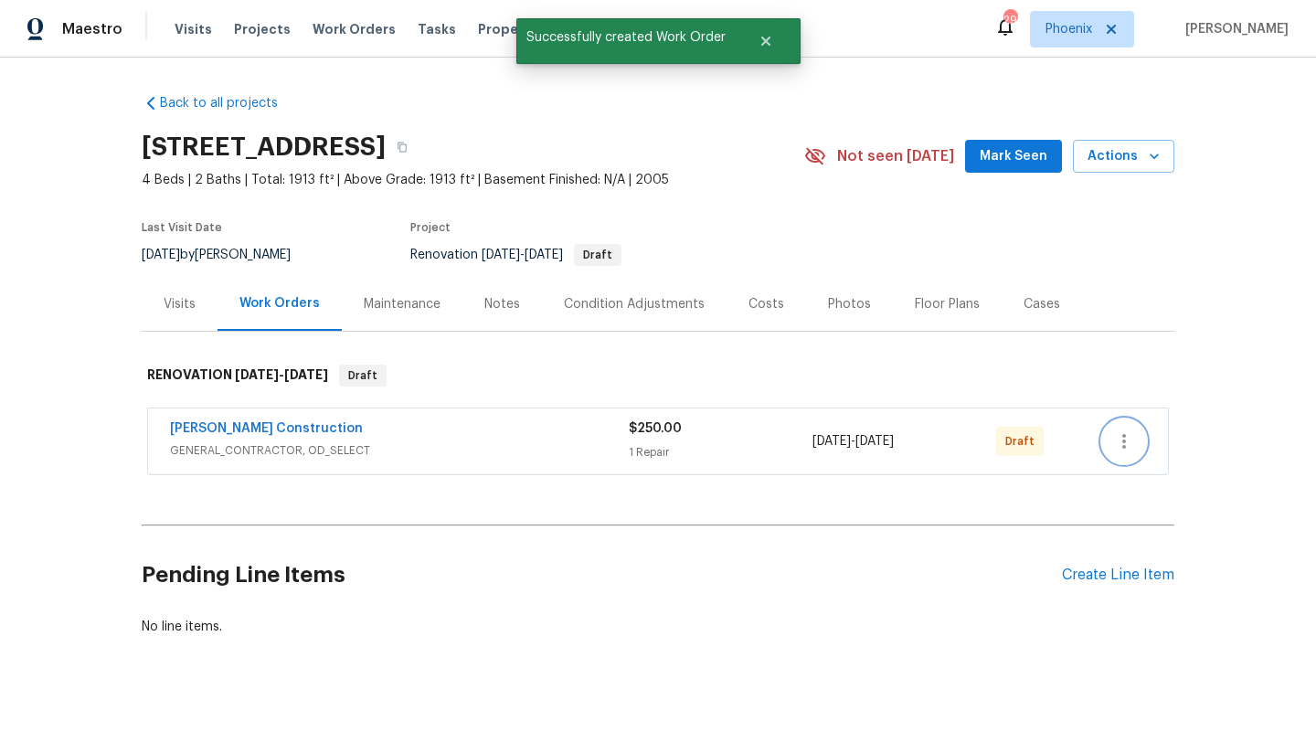
click at [1129, 445] on icon "button" at bounding box center [1124, 441] width 22 height 22
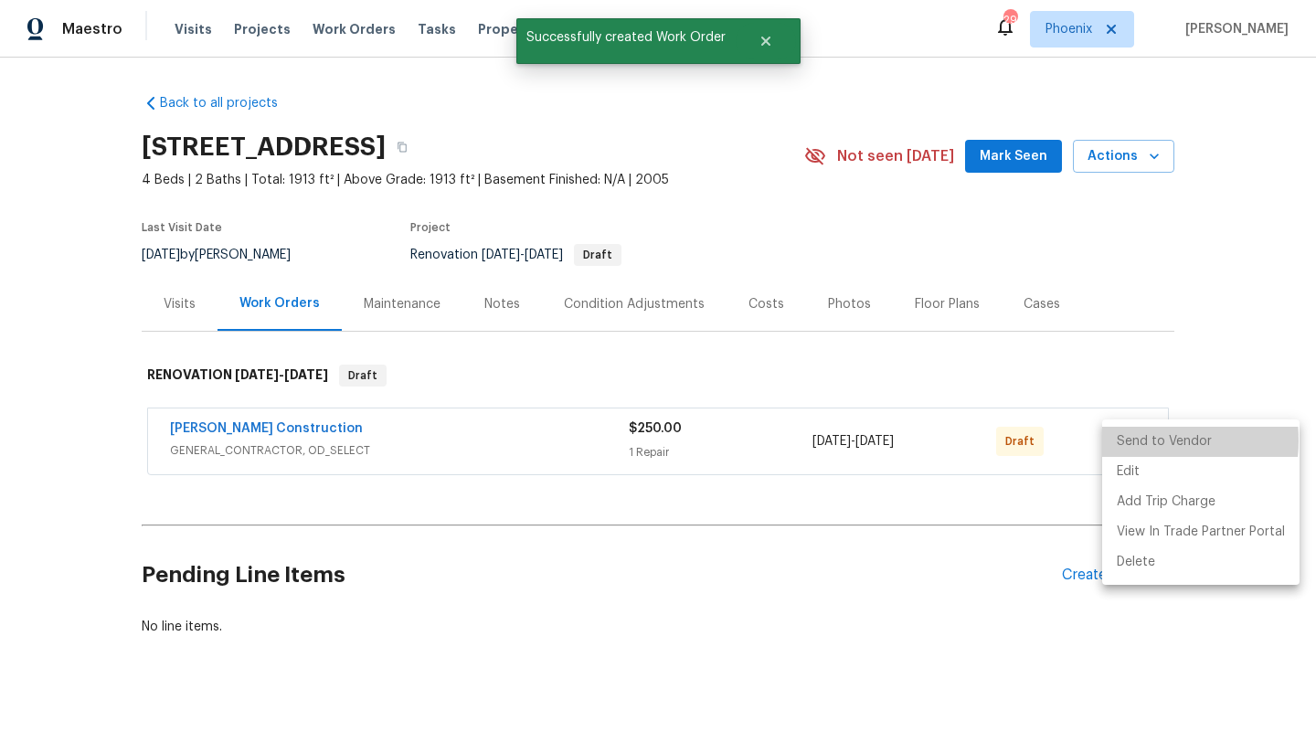
click at [1131, 440] on li "Send to Vendor" at bounding box center [1200, 442] width 197 height 30
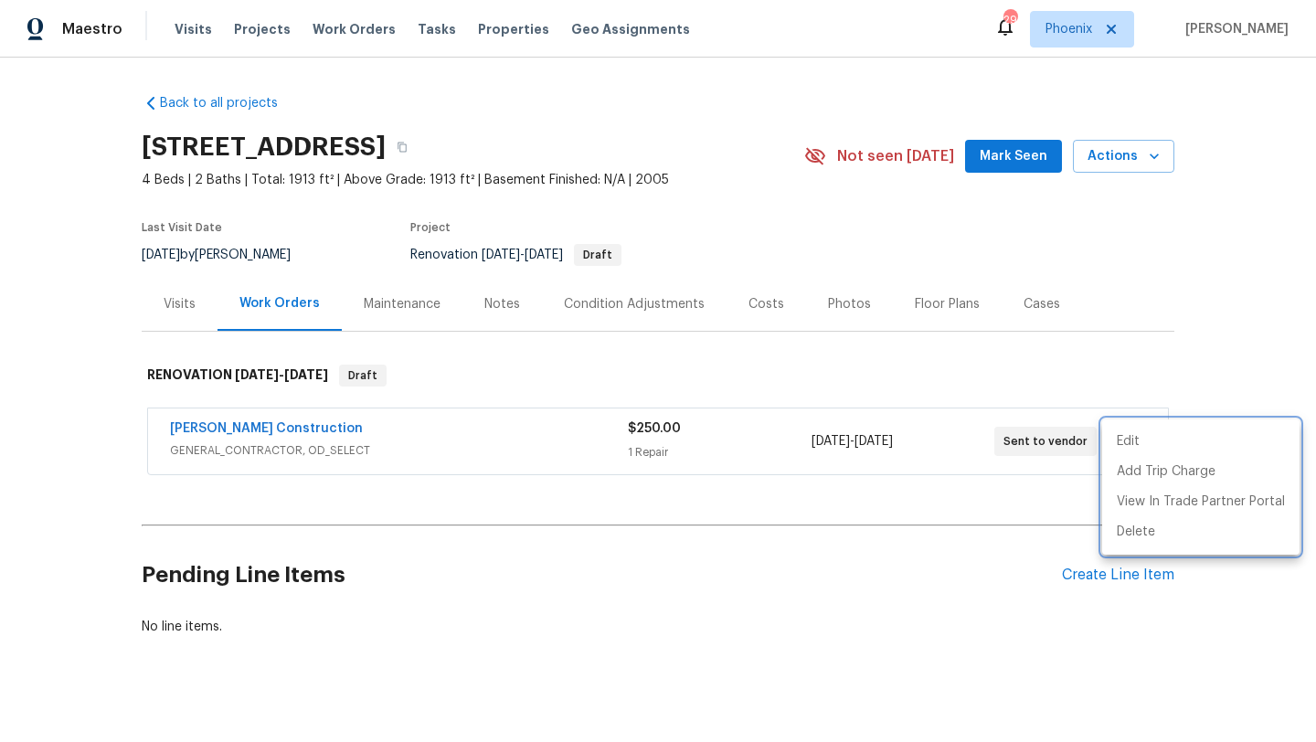
click at [1005, 164] on div at bounding box center [658, 371] width 1316 height 742
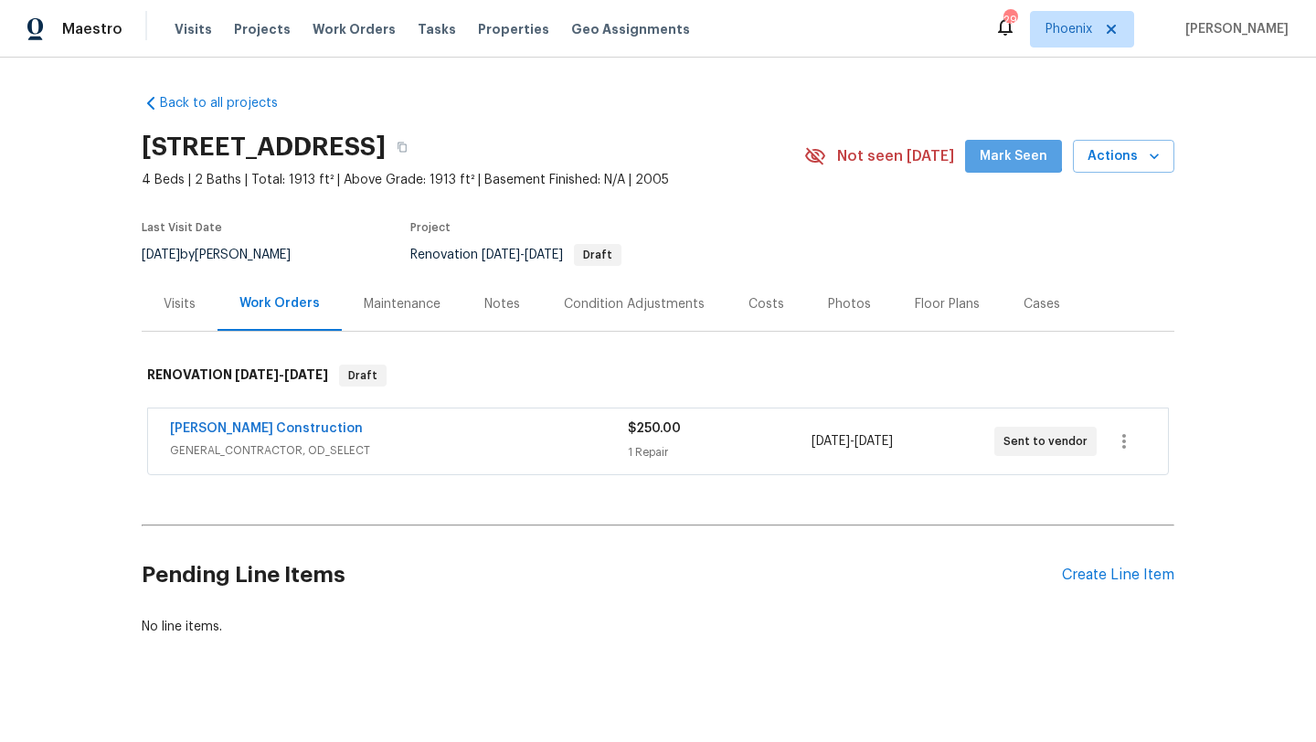
click at [1016, 151] on span "Mark Seen" at bounding box center [1013, 156] width 68 height 23
click at [748, 303] on div "Costs" at bounding box center [766, 304] width 36 height 18
